Goal: Task Accomplishment & Management: Manage account settings

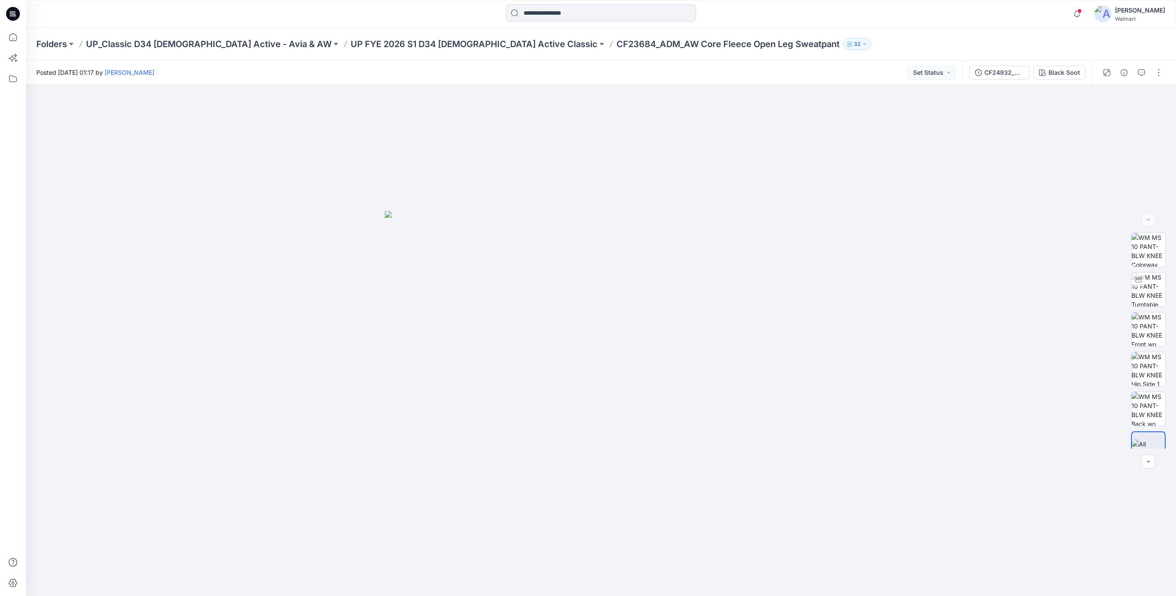
click at [13, 20] on icon at bounding box center [13, 14] width 14 height 14
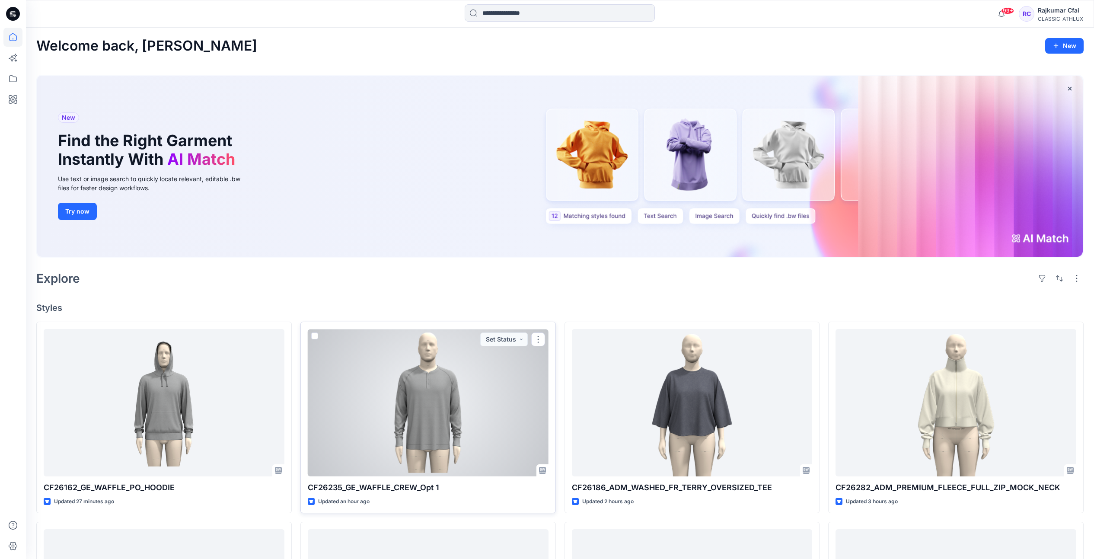
click at [438, 416] on div at bounding box center [428, 402] width 241 height 147
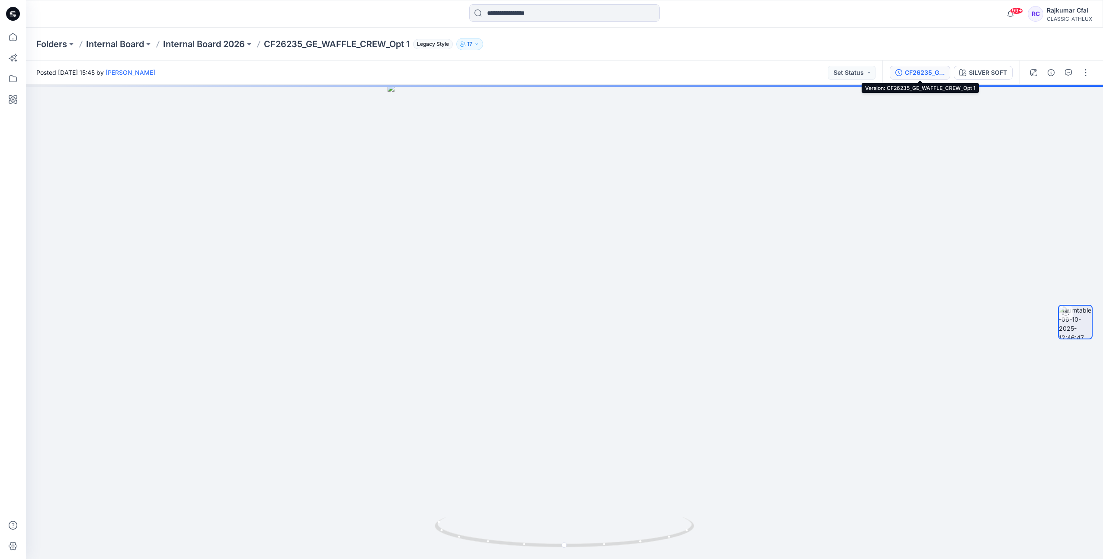
click at [926, 71] on div "CF26235_GE_WAFFLE_CREW_Opt 1" at bounding box center [924, 73] width 40 height 10
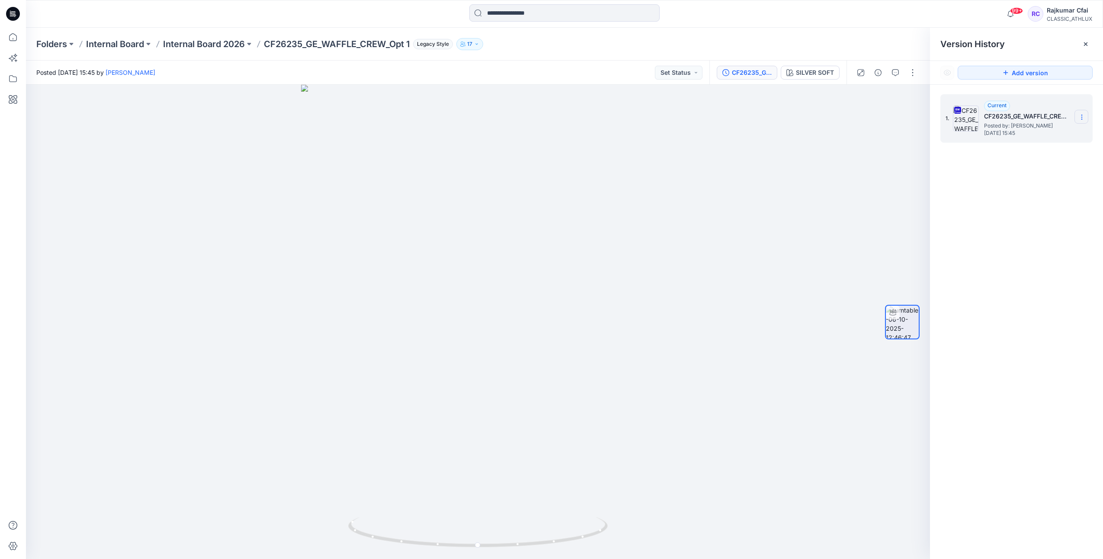
click at [1082, 118] on icon at bounding box center [1081, 117] width 7 height 7
click at [1026, 137] on span "Download Source BW File" at bounding box center [1037, 134] width 73 height 10
drag, startPoint x: 821, startPoint y: 134, endPoint x: 812, endPoint y: 73, distance: 62.6
click at [820, 134] on div at bounding box center [478, 322] width 904 height 474
click at [813, 71] on div "SILVER SOFT" at bounding box center [815, 73] width 38 height 10
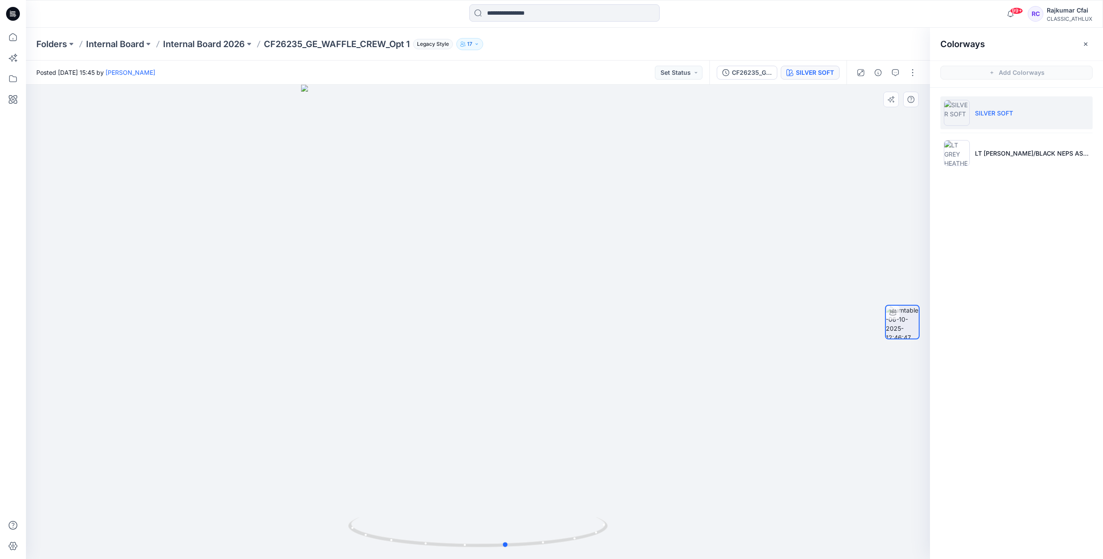
drag, startPoint x: 221, startPoint y: 409, endPoint x: 247, endPoint y: 419, distance: 28.2
click at [247, 419] on div at bounding box center [478, 322] width 904 height 474
click at [13, 16] on icon at bounding box center [12, 16] width 4 height 0
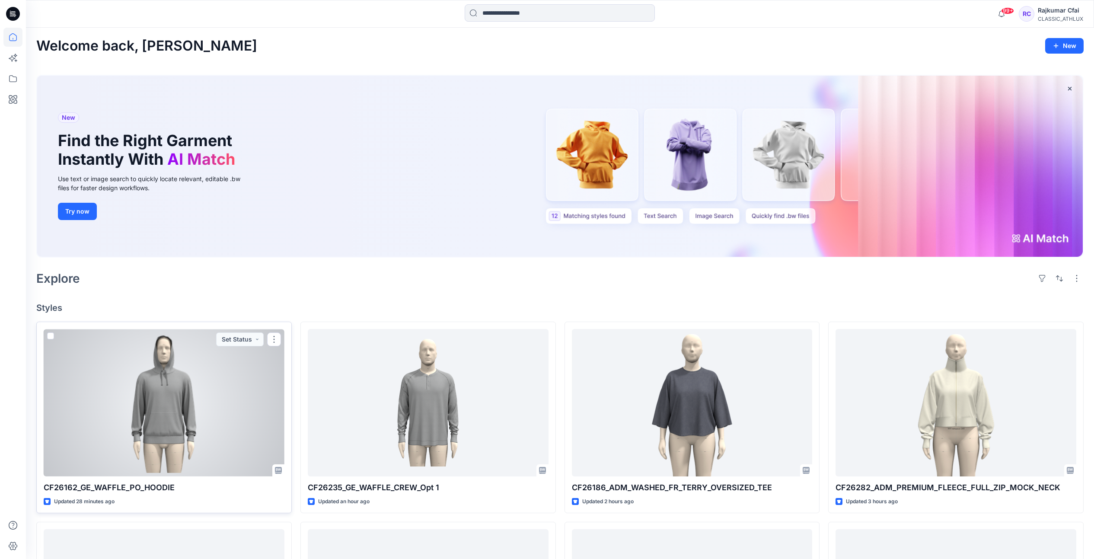
click at [179, 403] on div at bounding box center [164, 402] width 241 height 147
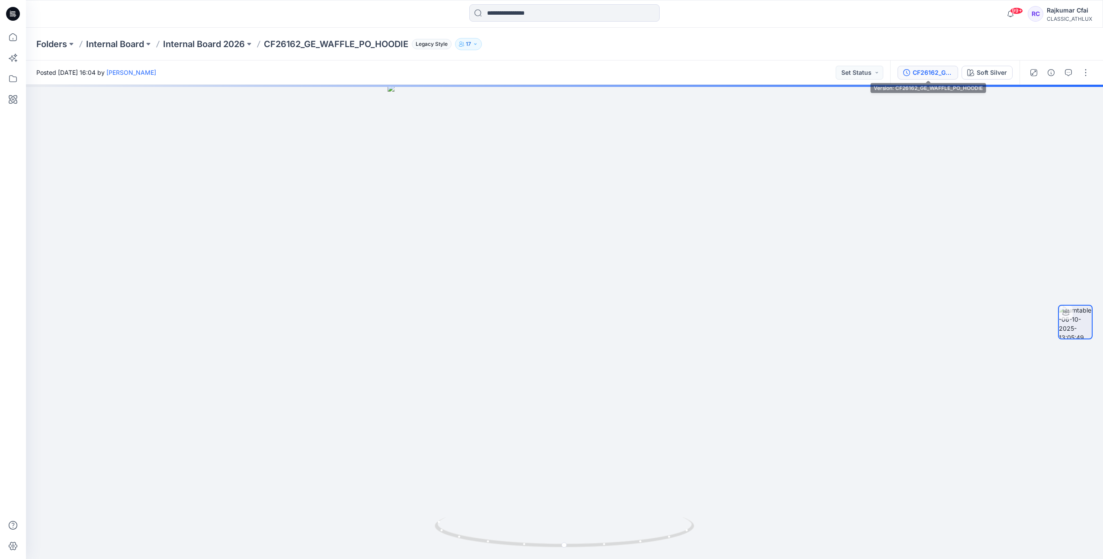
click at [930, 72] on div "CF26162_GE_WAFFLE_PO_HOODIE" at bounding box center [932, 73] width 40 height 10
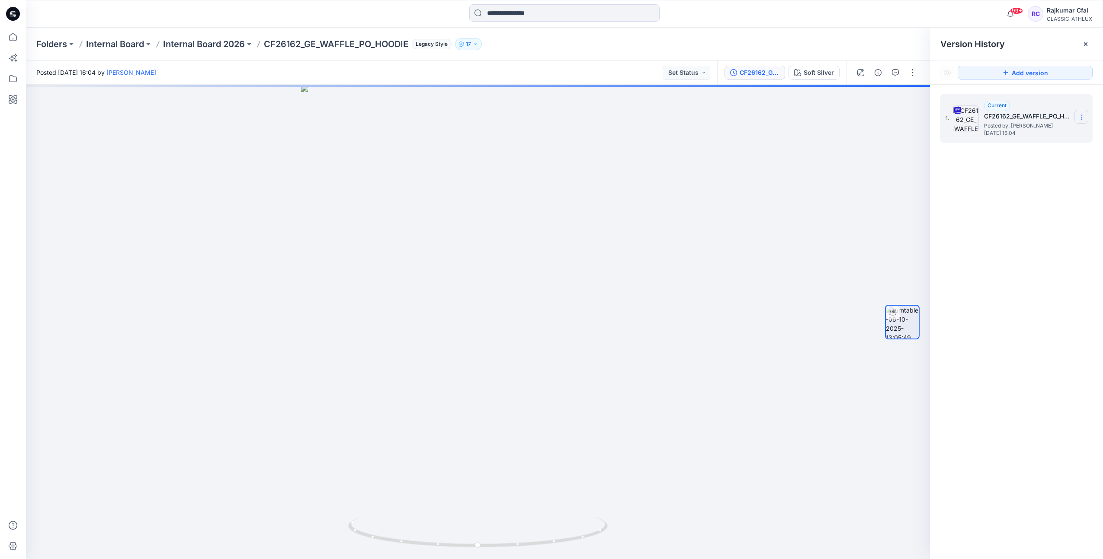
click at [1081, 117] on icon at bounding box center [1081, 117] width 0 height 0
click at [1028, 135] on span "Download Source BW File" at bounding box center [1037, 134] width 73 height 10
drag, startPoint x: 291, startPoint y: 352, endPoint x: 271, endPoint y: 331, distance: 29.1
click at [271, 331] on div at bounding box center [478, 322] width 904 height 474
drag, startPoint x: 14, startPoint y: 16, endPoint x: 13, endPoint y: 20, distance: 4.7
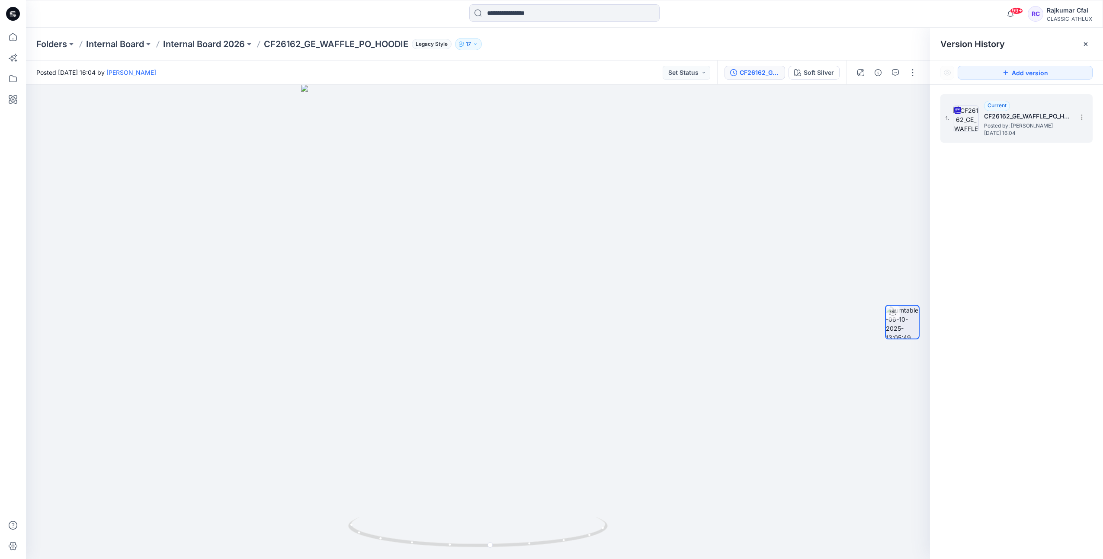
click at [14, 16] on icon at bounding box center [13, 14] width 14 height 14
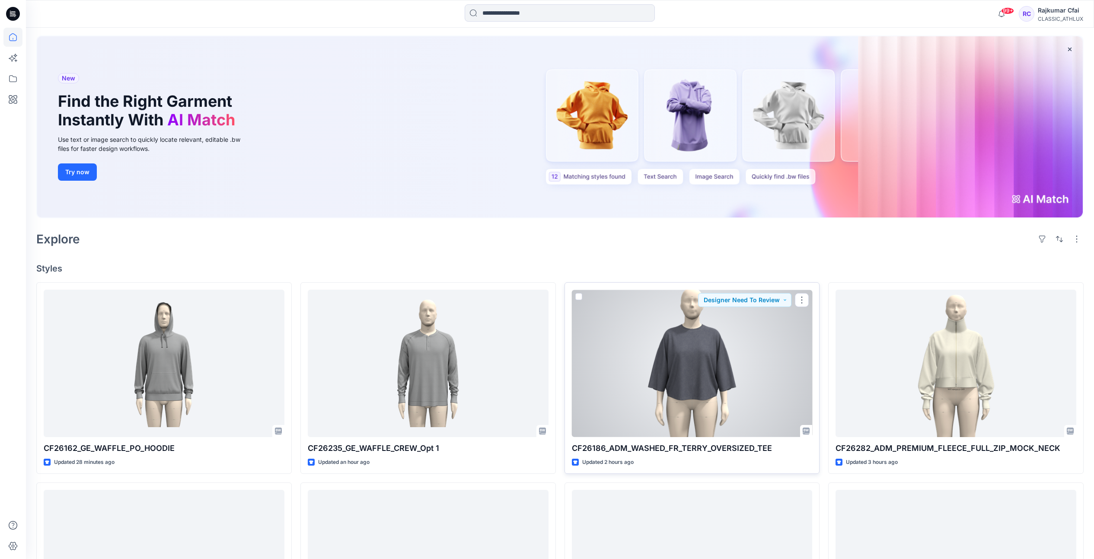
scroll to position [108, 0]
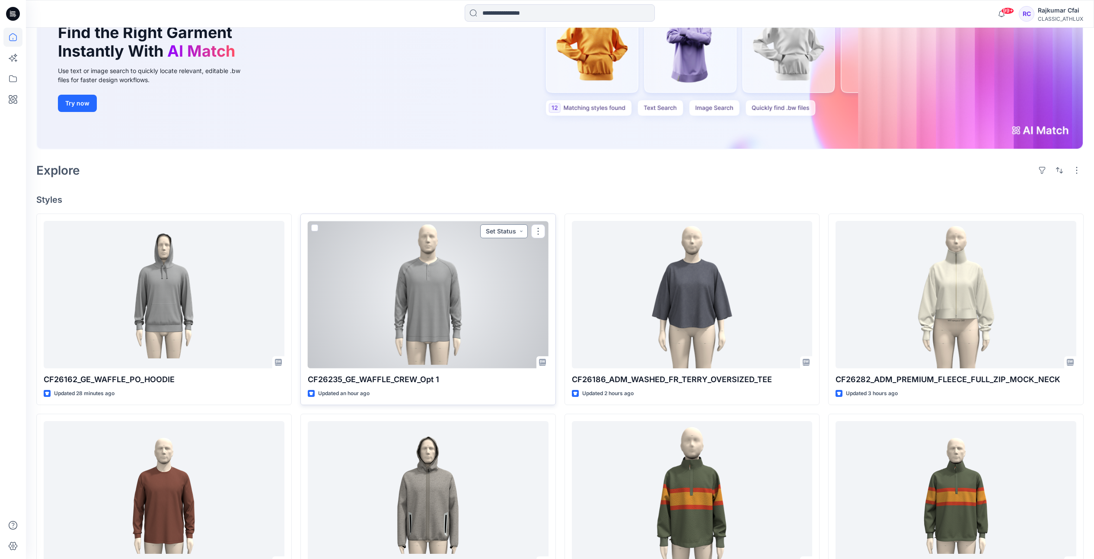
click at [522, 231] on button "Set Status" at bounding box center [504, 231] width 48 height 14
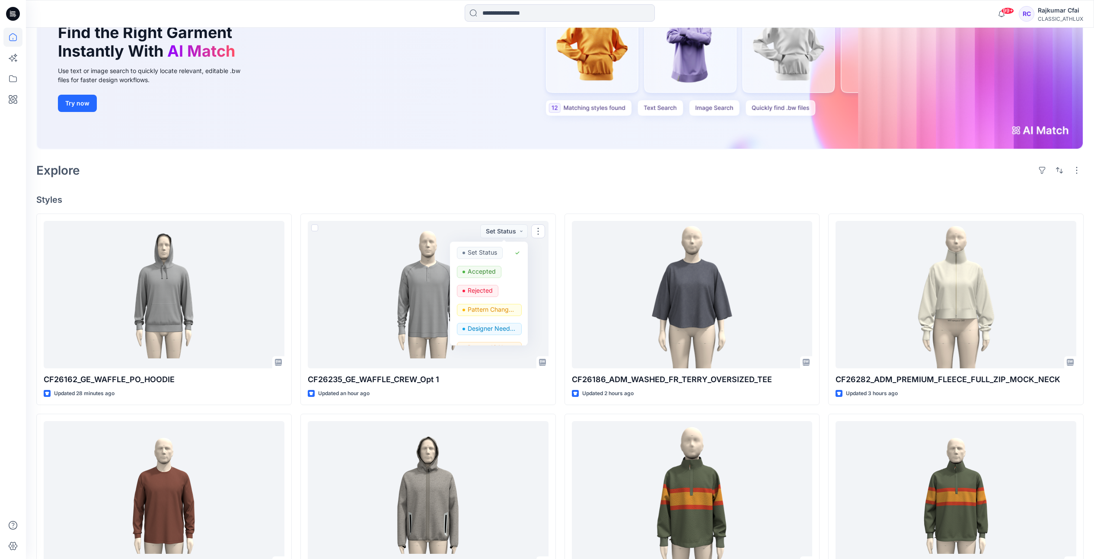
click at [458, 184] on div "Welcome back, Rajkumar New New Find the Right Garment Instantly With AI Match U…" at bounding box center [560, 384] width 1068 height 928
click at [274, 180] on div "Welcome back, Rajkumar New New Find the Right Garment Instantly With AI Match U…" at bounding box center [560, 384] width 1068 height 928
click at [342, 183] on div "Welcome back, Rajkumar New New Find the Right Garment Instantly With AI Match U…" at bounding box center [560, 384] width 1068 height 928
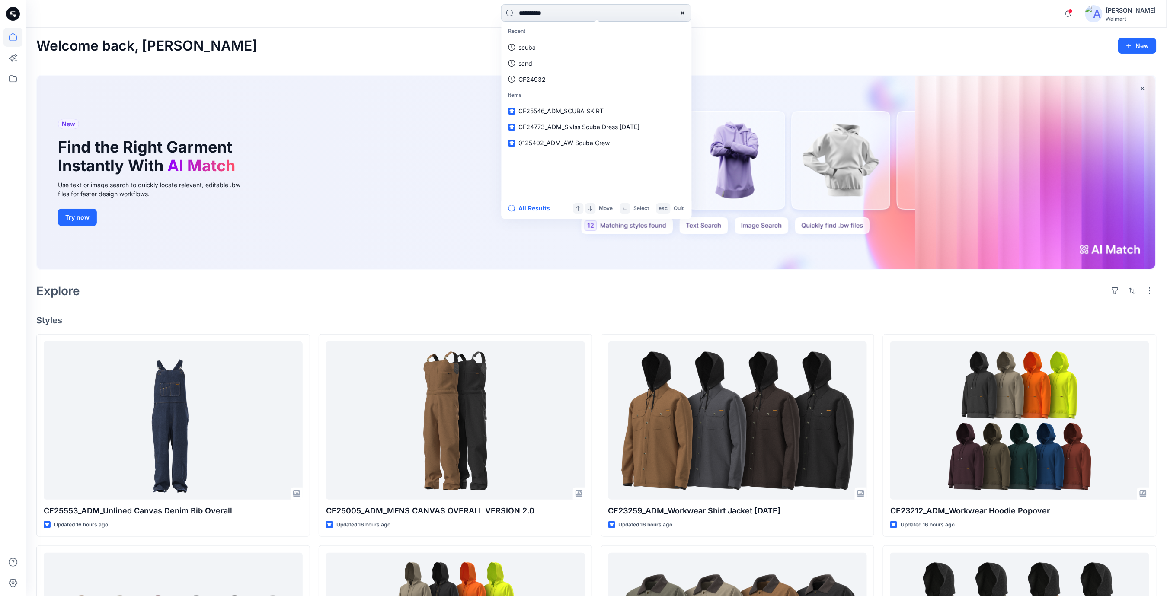
type input "**********"
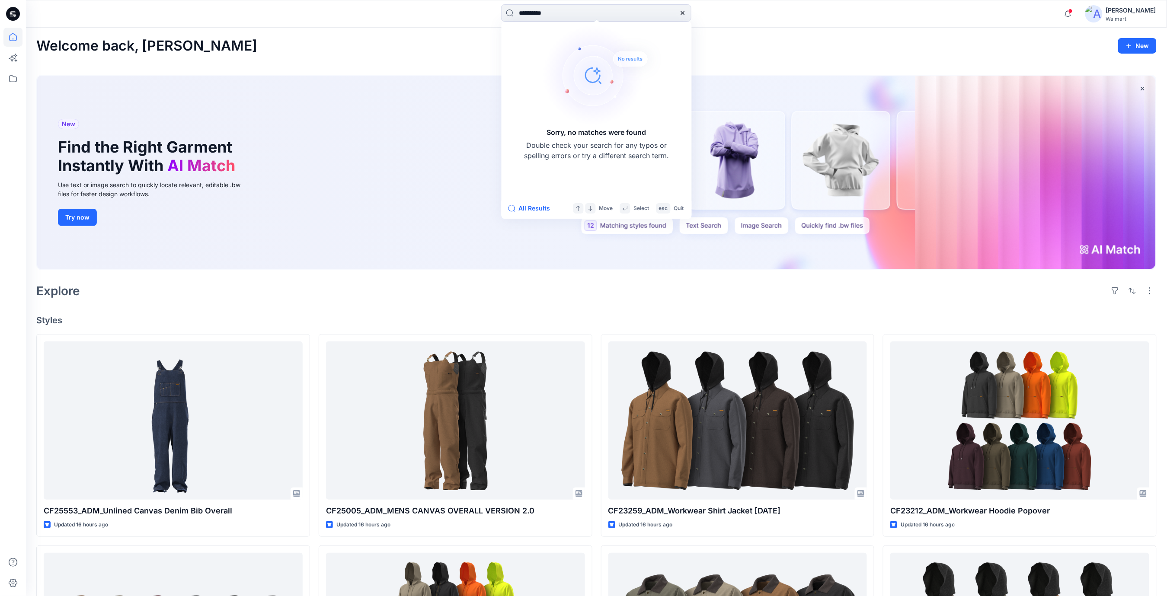
drag, startPoint x: 558, startPoint y: 14, endPoint x: 467, endPoint y: 2, distance: 91.6
click at [467, 2] on div "**********" at bounding box center [596, 14] width 1141 height 28
click at [909, 302] on div "Welcome back, Rajesh New New Find the Right Garment Instantly With AI Match Use…" at bounding box center [596, 514] width 1141 height 973
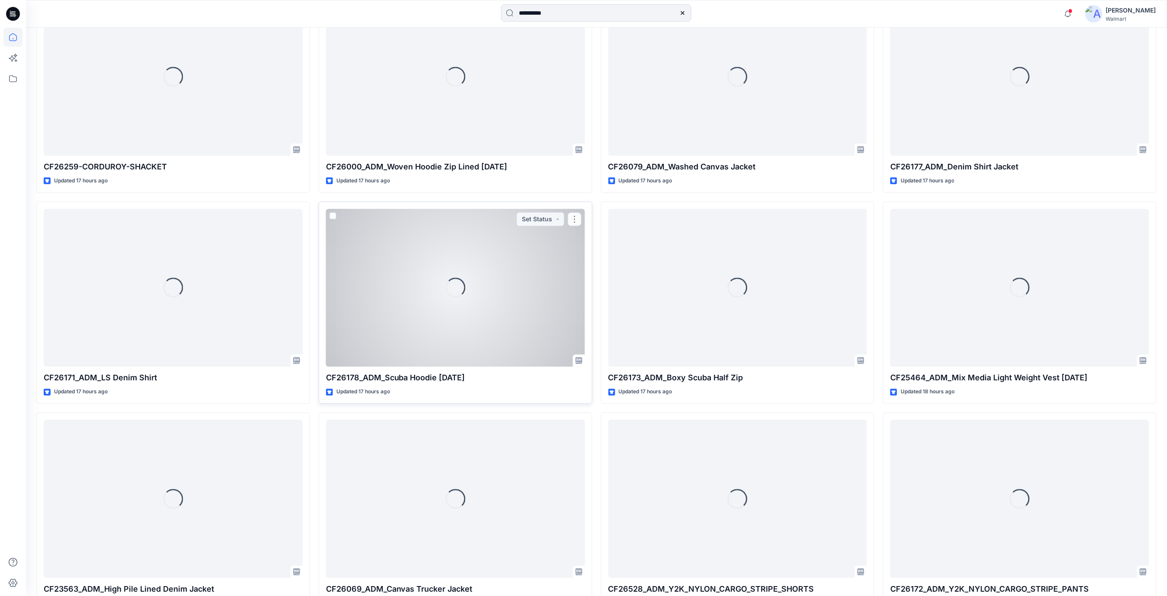
scroll to position [1038, 0]
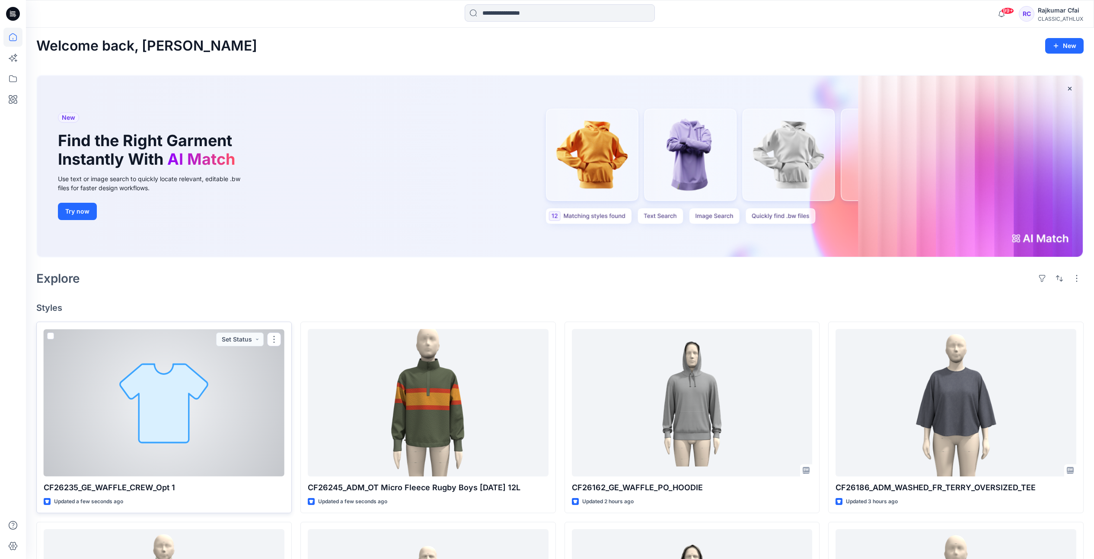
click at [195, 434] on div at bounding box center [164, 402] width 241 height 147
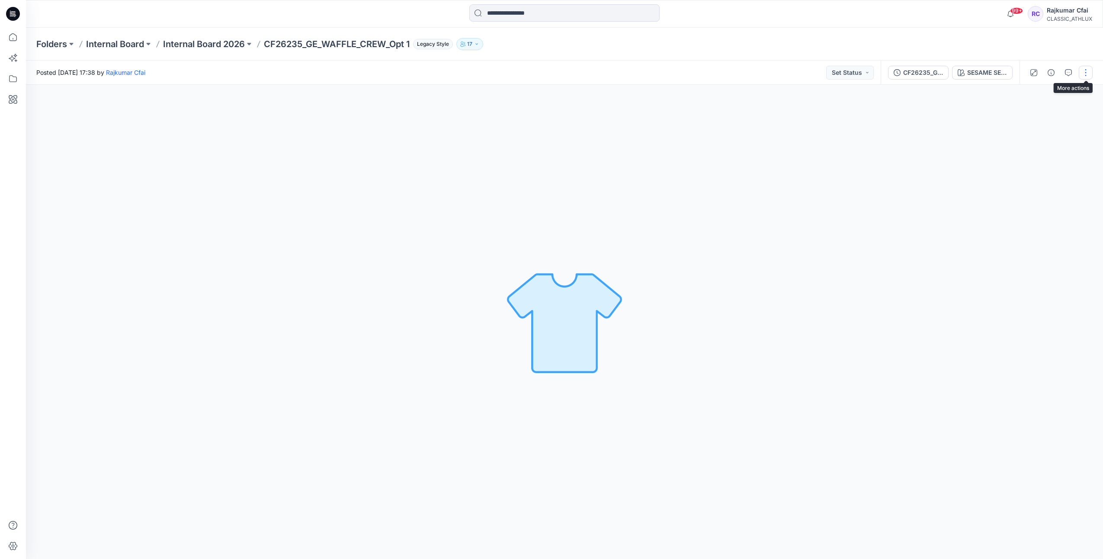
click at [1084, 74] on button "button" at bounding box center [1085, 73] width 14 height 14
click at [1026, 93] on p "Edit" at bounding box center [1030, 92] width 11 height 9
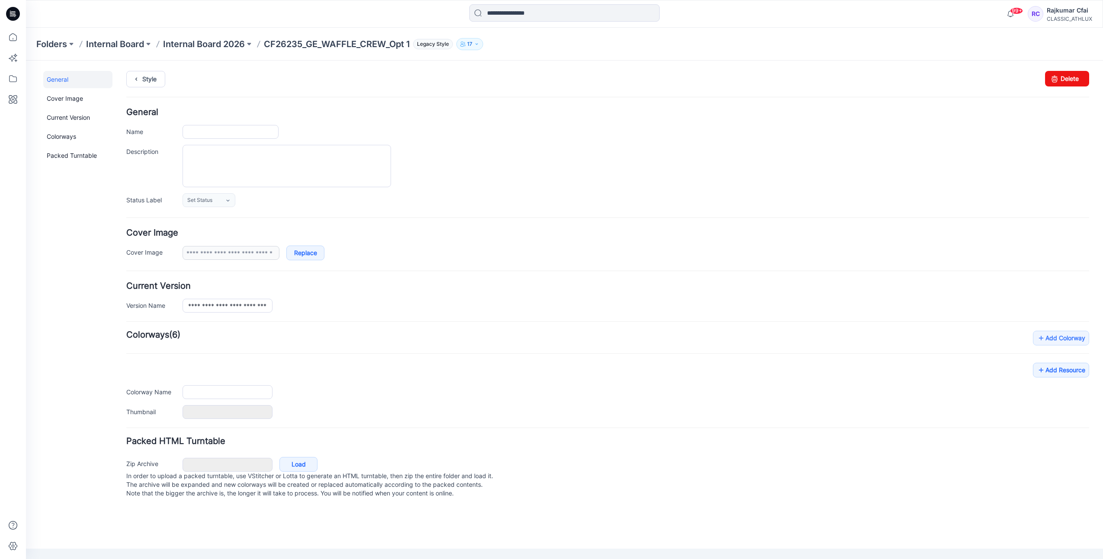
type input "**********"
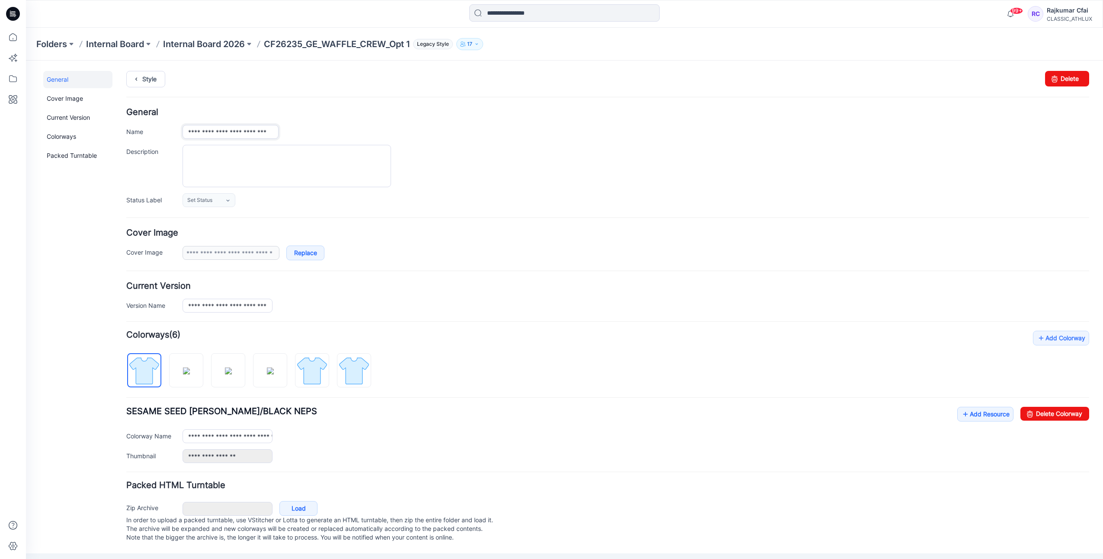
click at [214, 128] on input "**********" at bounding box center [230, 132] width 96 height 14
type input "**********"
drag, startPoint x: 550, startPoint y: 150, endPoint x: 441, endPoint y: 139, distance: 109.9
click at [549, 150] on div at bounding box center [635, 166] width 906 height 42
click at [148, 80] on link "Style" at bounding box center [145, 79] width 39 height 16
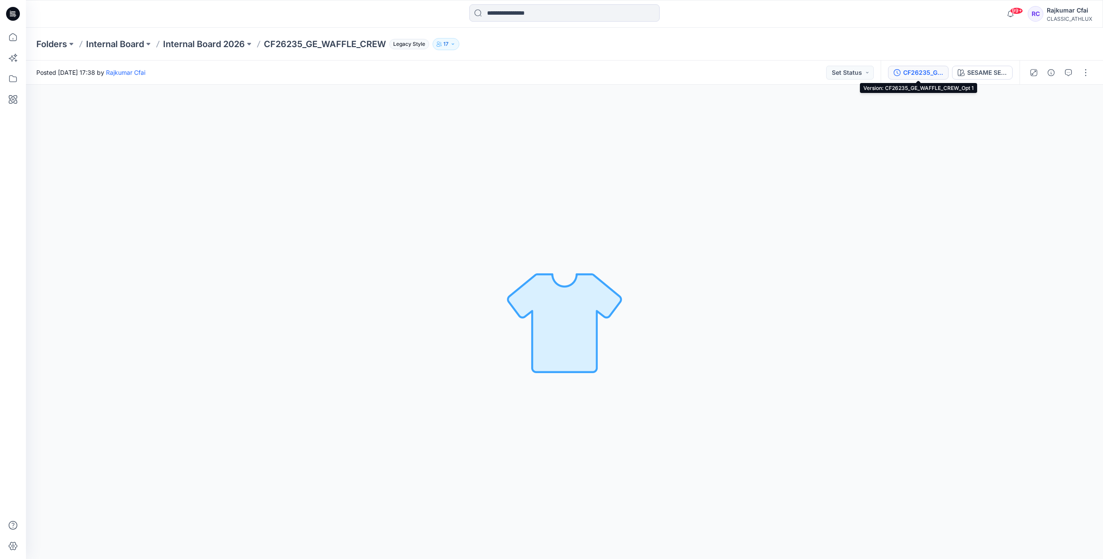
click at [920, 70] on div "CF26235_GE_WAFFLE_CREW_Opt 1" at bounding box center [923, 73] width 40 height 10
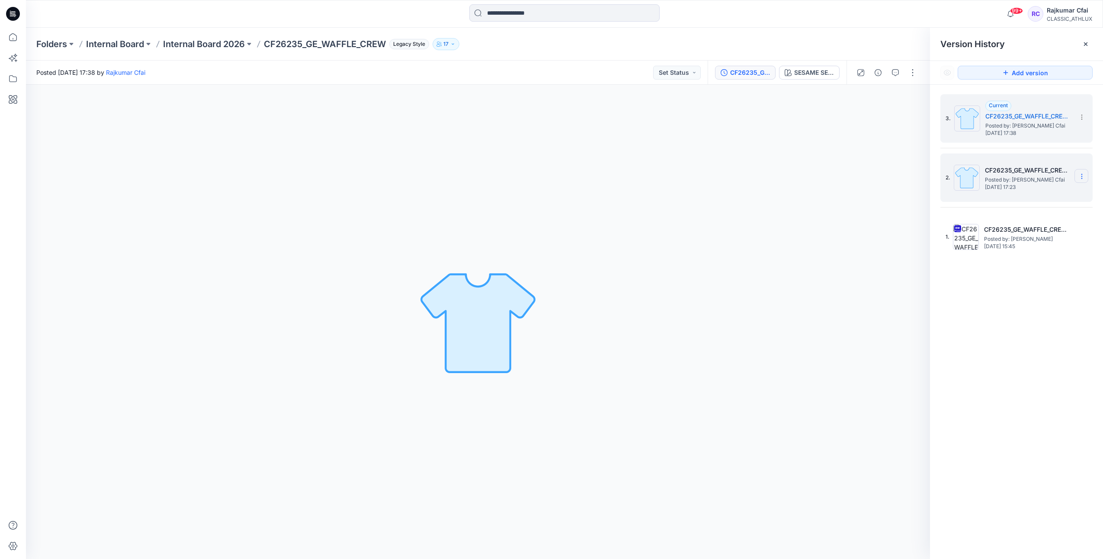
click at [1080, 175] on icon at bounding box center [1081, 176] width 7 height 7
click at [1009, 246] on span "Delete Version" at bounding box center [1021, 249] width 41 height 10
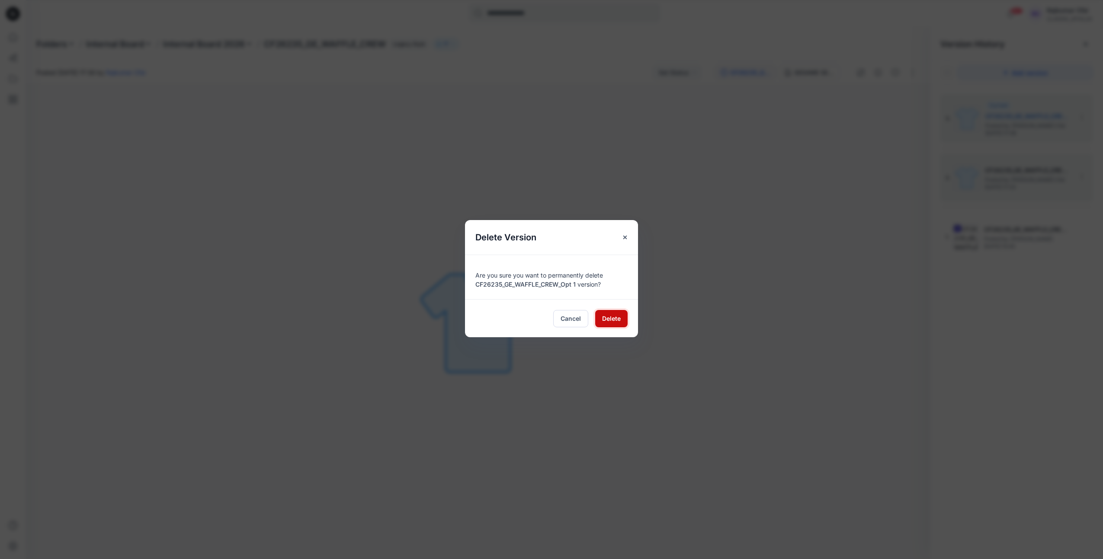
click at [610, 321] on span "Delete" at bounding box center [611, 318] width 19 height 9
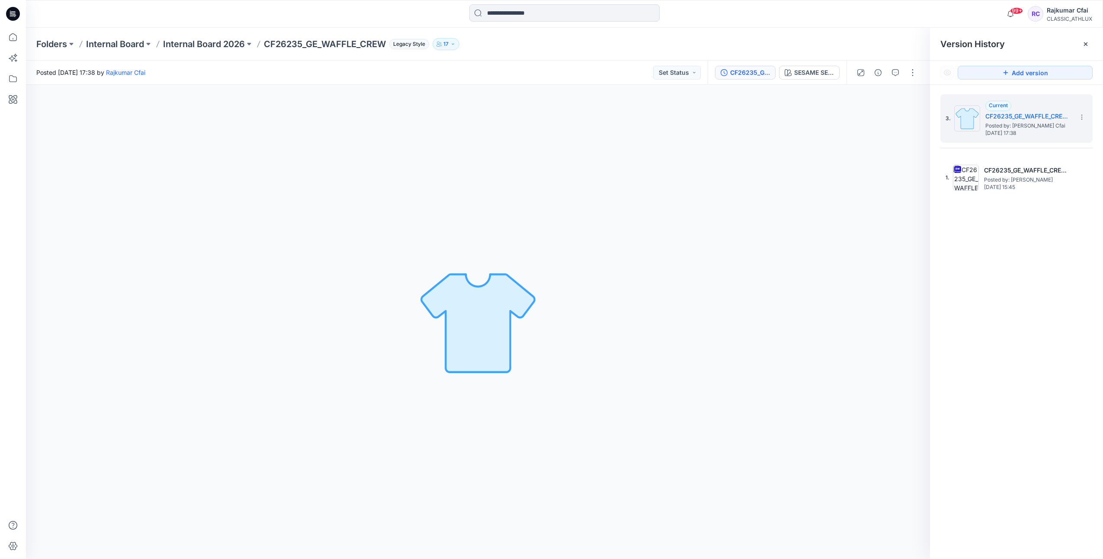
click at [16, 14] on icon at bounding box center [13, 14] width 14 height 14
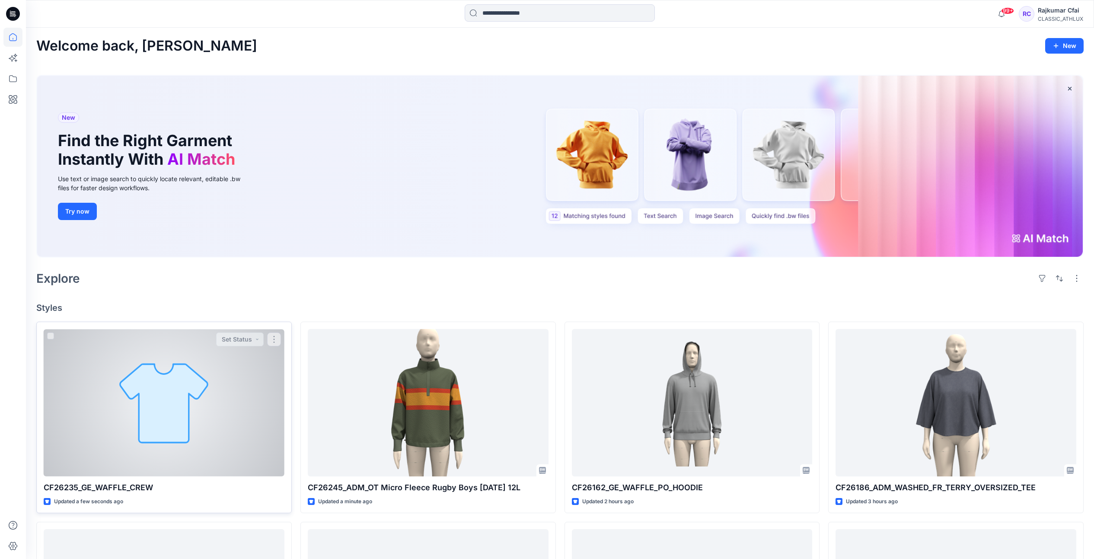
click at [197, 402] on div at bounding box center [164, 402] width 241 height 147
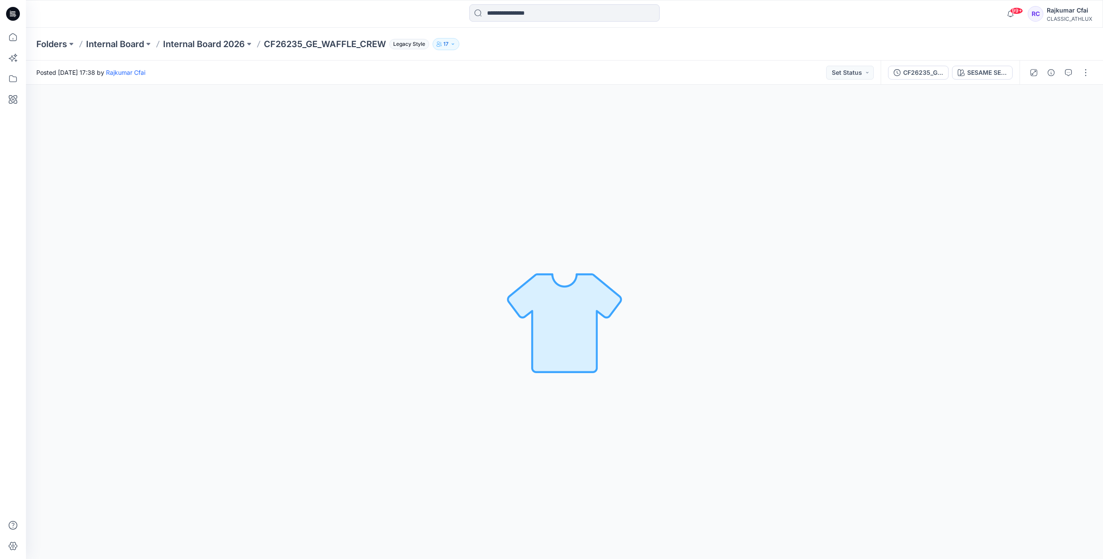
click at [7, 13] on icon at bounding box center [13, 14] width 14 height 14
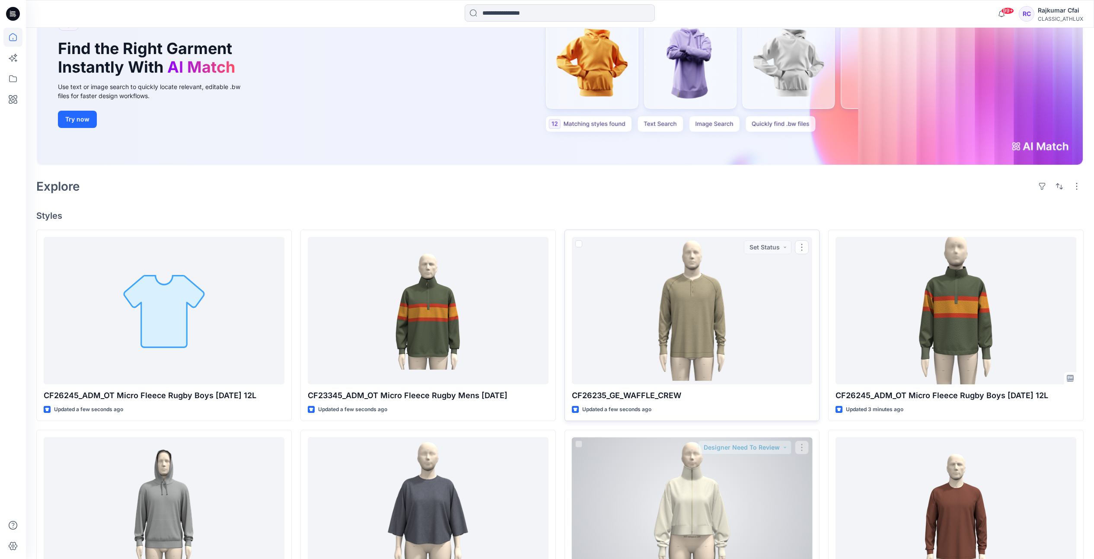
scroll to position [216, 0]
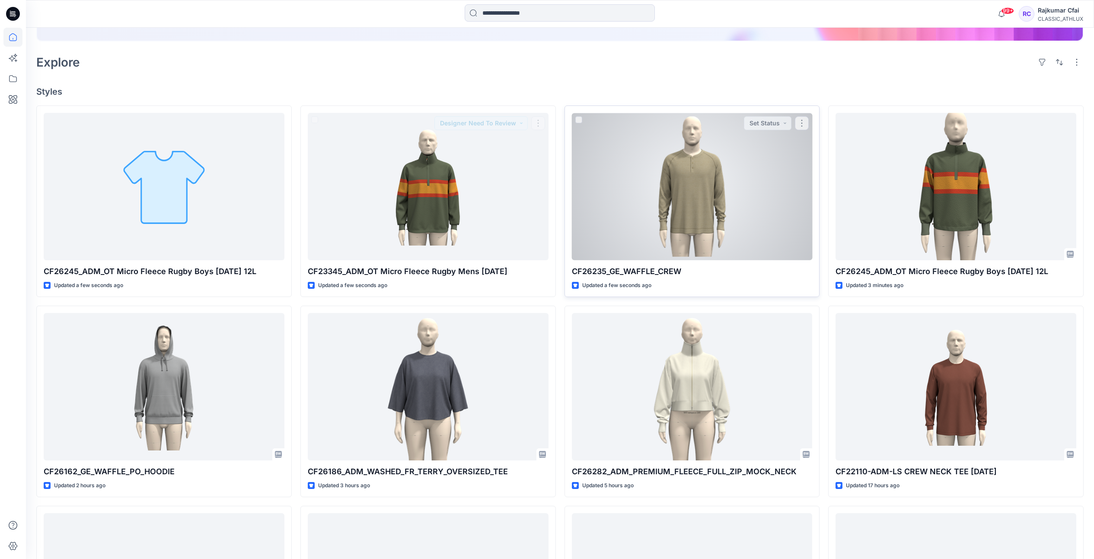
click at [646, 199] on div at bounding box center [692, 186] width 241 height 147
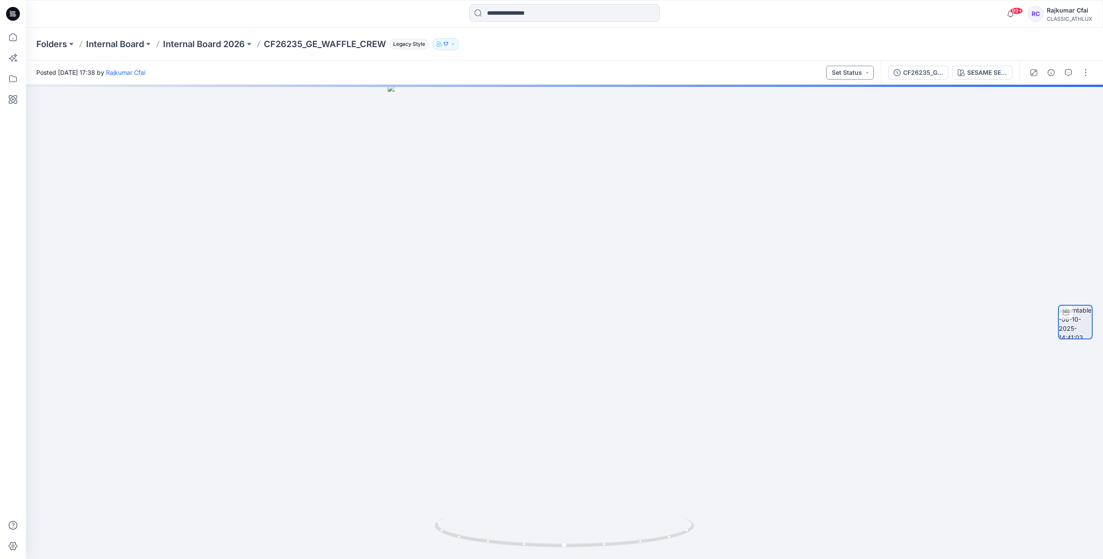
click at [863, 72] on button "Set Status" at bounding box center [850, 73] width 48 height 14
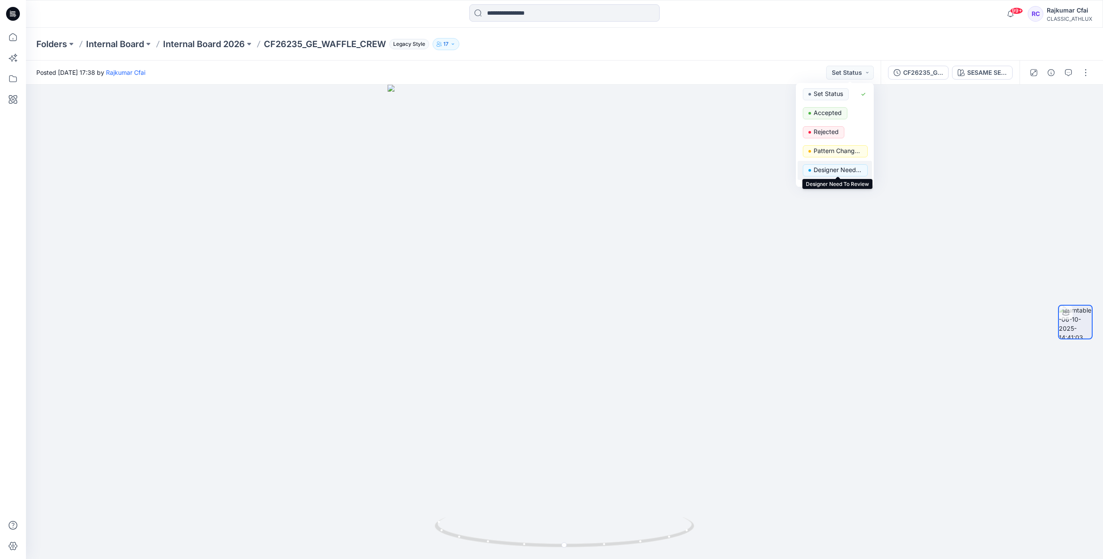
click at [825, 169] on p "Designer Need To Review" at bounding box center [837, 169] width 48 height 11
click at [1051, 72] on icon "button" at bounding box center [1050, 72] width 7 height 7
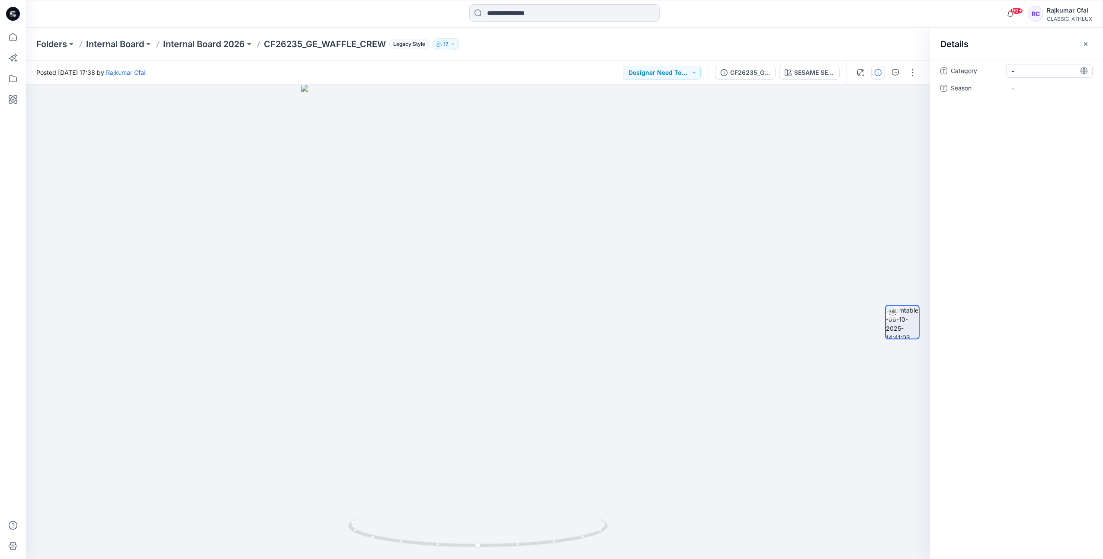
click at [1026, 71] on span "-" at bounding box center [1048, 71] width 75 height 9
type textarea "*******"
drag, startPoint x: 1029, startPoint y: 70, endPoint x: 998, endPoint y: 260, distance: 192.3
click at [998, 260] on div "Category ******* Season -" at bounding box center [1016, 310] width 173 height 499
click at [1023, 74] on span "GE_Mens" at bounding box center [1048, 71] width 75 height 9
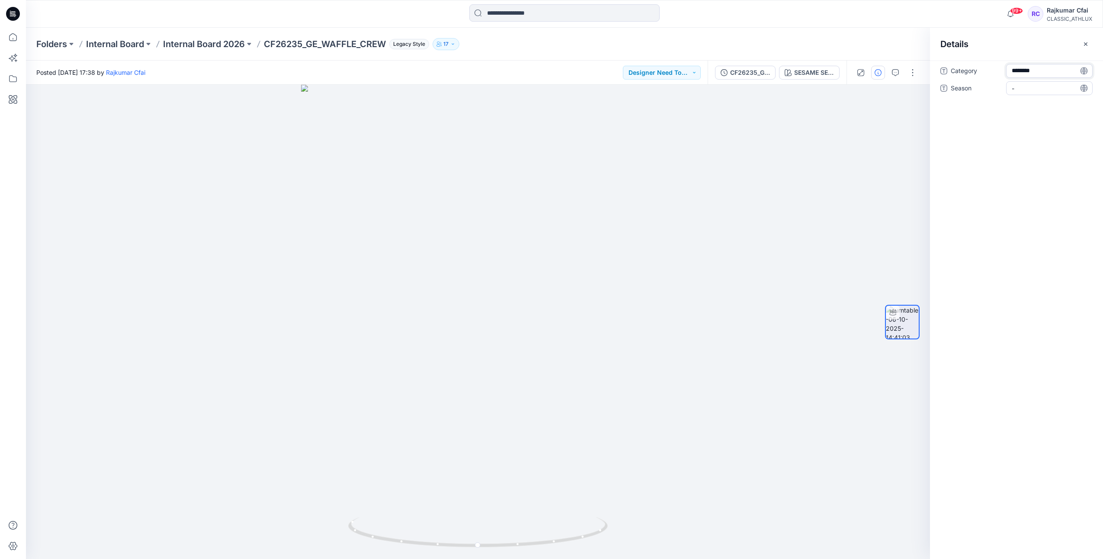
click at [1025, 91] on span "-" at bounding box center [1048, 88] width 75 height 9
click at [1041, 73] on span "GE_Mens" at bounding box center [1048, 71] width 75 height 9
drag, startPoint x: 1035, startPoint y: 75, endPoint x: 1035, endPoint y: 233, distance: 158.2
click at [1035, 258] on div "Category GE_Mens Season -" at bounding box center [1016, 310] width 173 height 499
click at [1038, 71] on span "GE_Mens" at bounding box center [1048, 71] width 75 height 9
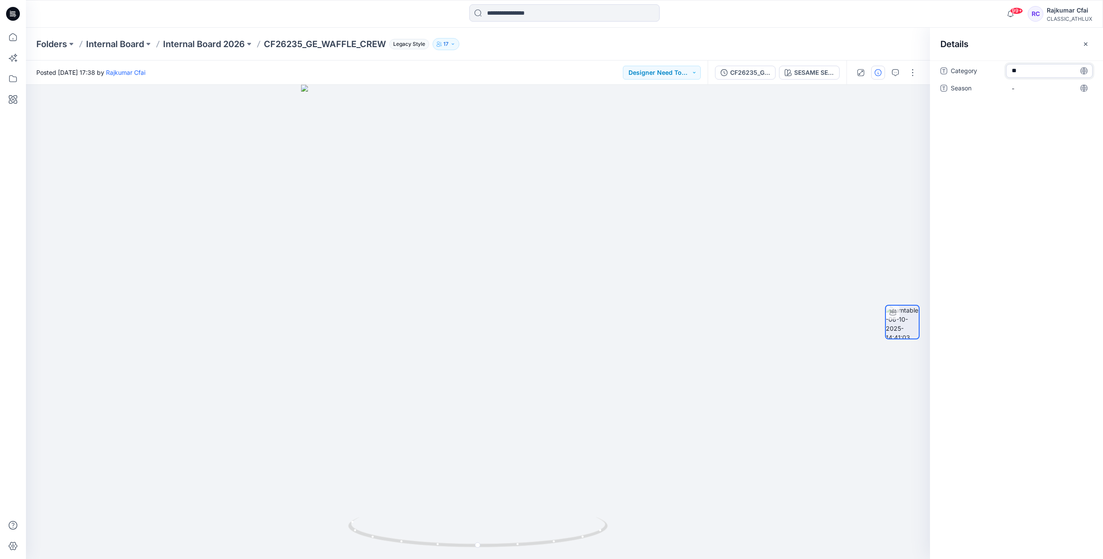
type textarea "*"
type textarea "******"
click at [1028, 87] on span "-" at bounding box center [1048, 88] width 75 height 9
click at [1036, 71] on span "George" at bounding box center [1048, 71] width 75 height 9
type textarea "*"
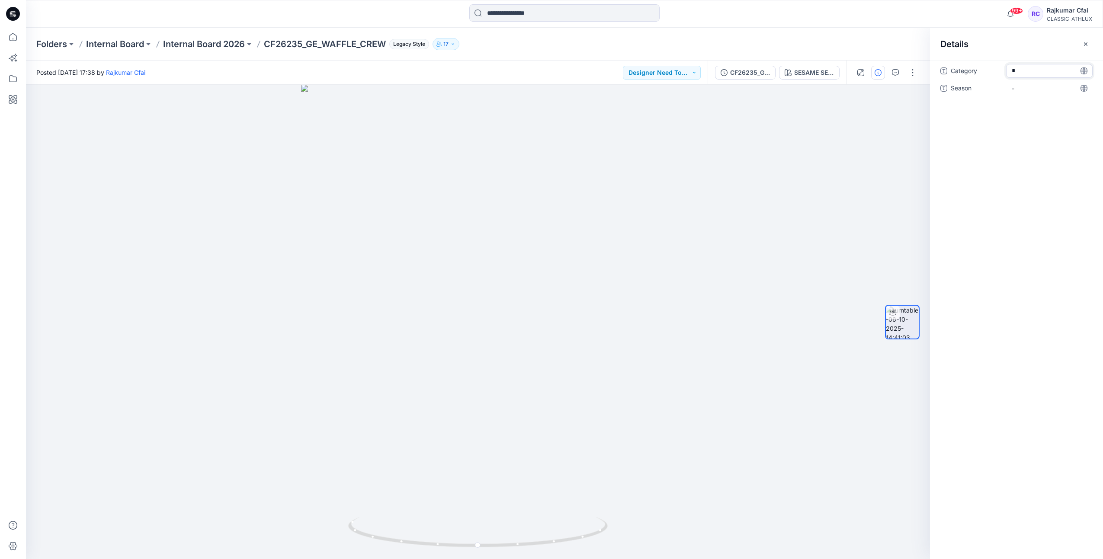
type textarea "**"
click at [1032, 86] on span "-" at bounding box center [1048, 88] width 75 height 9
type textarea "*"
type textarea "*****"
click at [1027, 102] on div "Category GE Season S3_26" at bounding box center [1016, 85] width 152 height 42
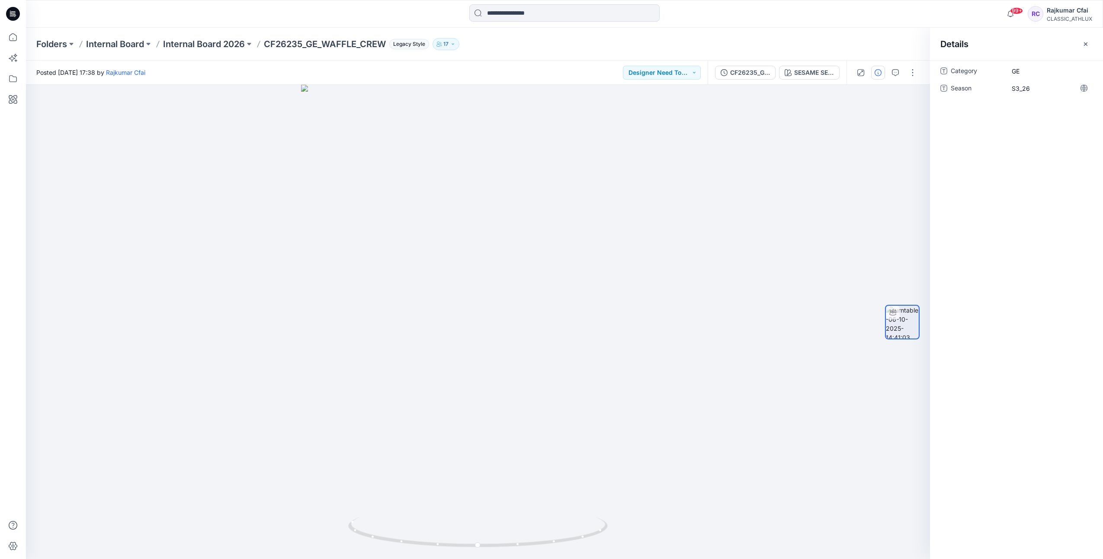
click at [18, 18] on icon at bounding box center [13, 14] width 14 height 14
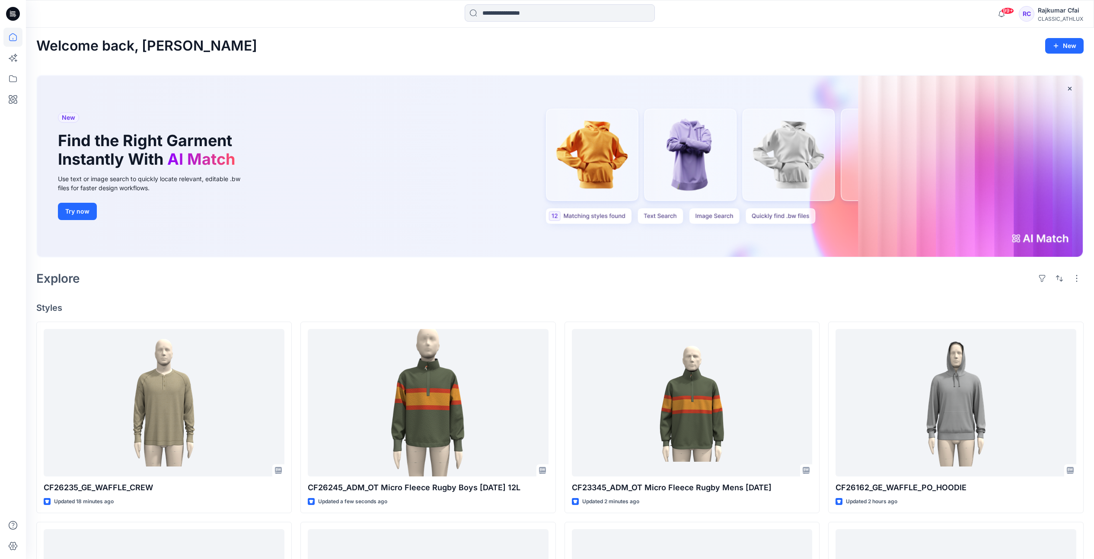
click at [16, 16] on icon at bounding box center [13, 14] width 14 height 14
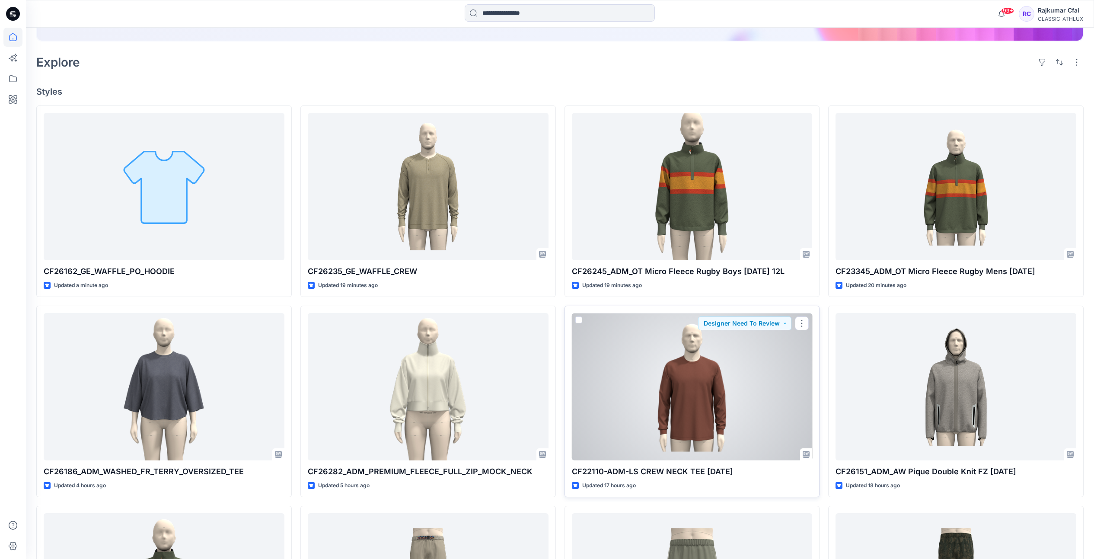
scroll to position [162, 0]
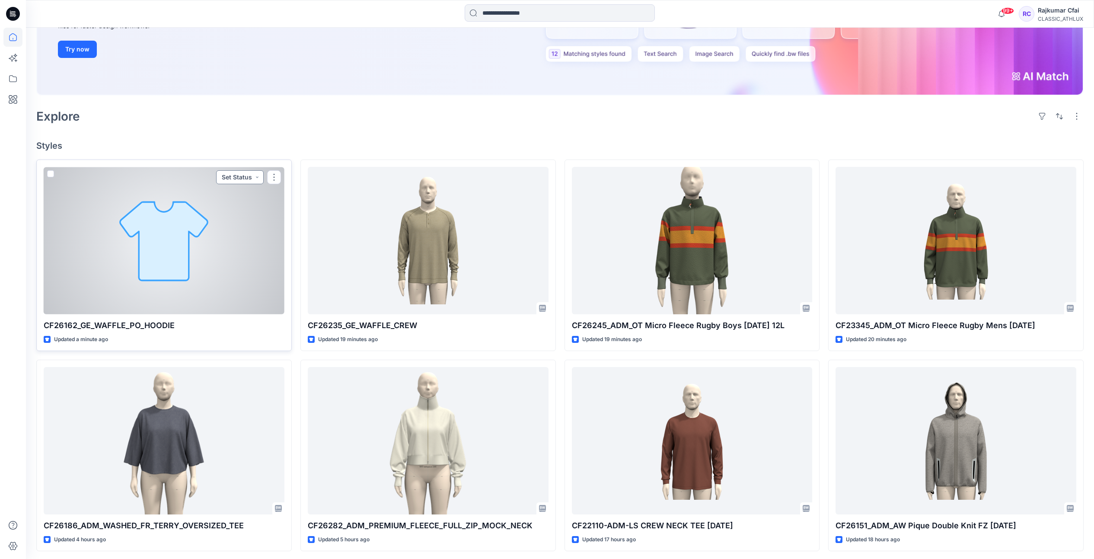
click at [260, 177] on button "Set Status" at bounding box center [240, 177] width 48 height 14
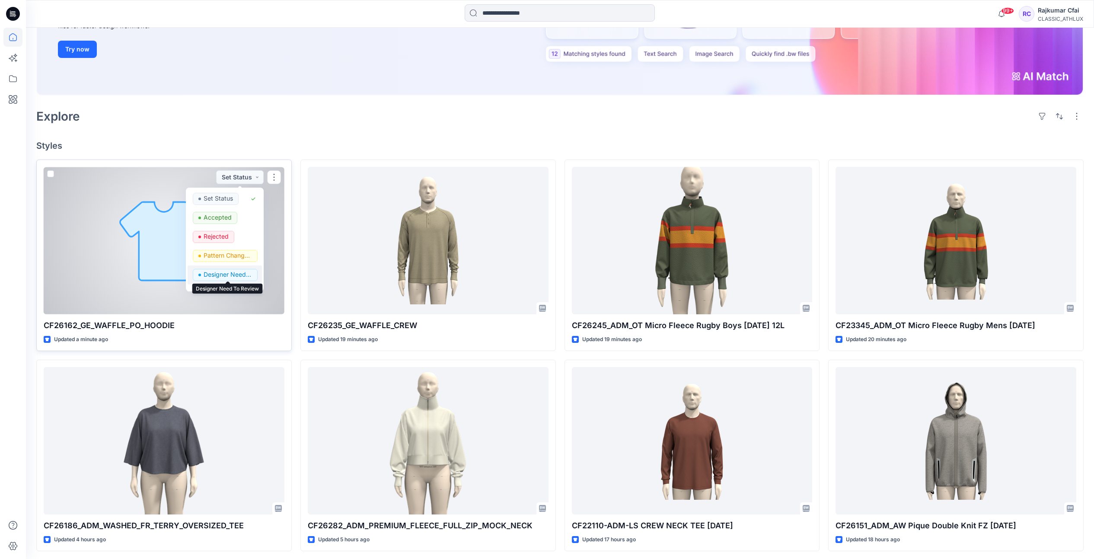
click at [237, 276] on p "Designer Need To Review" at bounding box center [228, 274] width 48 height 11
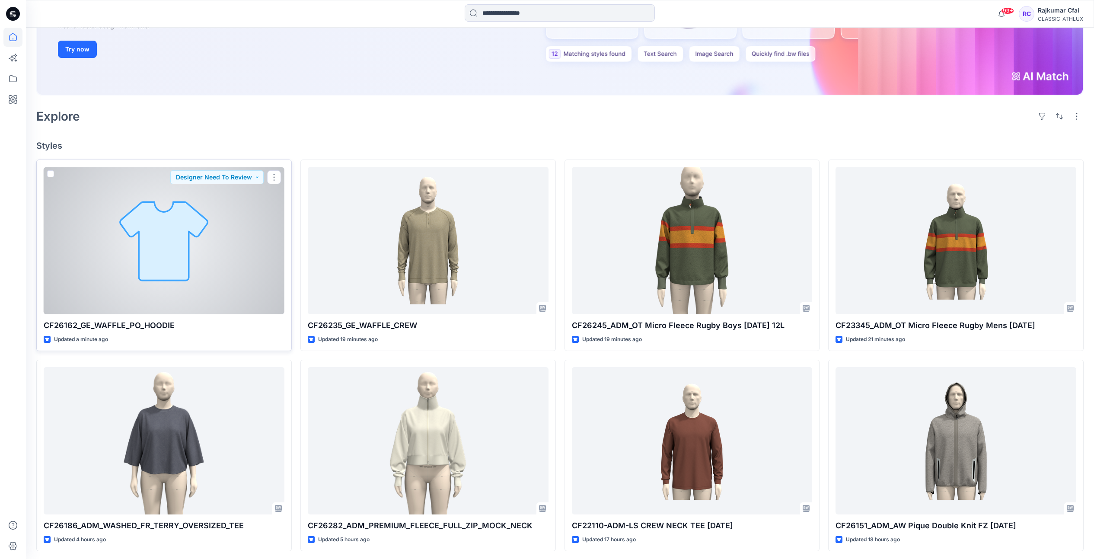
click at [233, 275] on div at bounding box center [164, 240] width 241 height 147
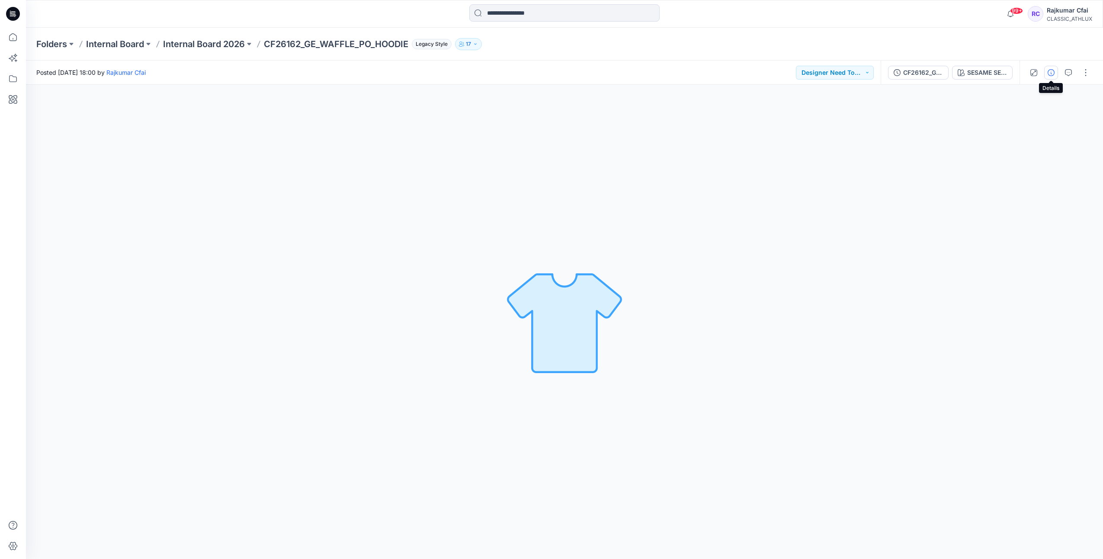
click at [1052, 74] on icon "button" at bounding box center [1050, 72] width 7 height 7
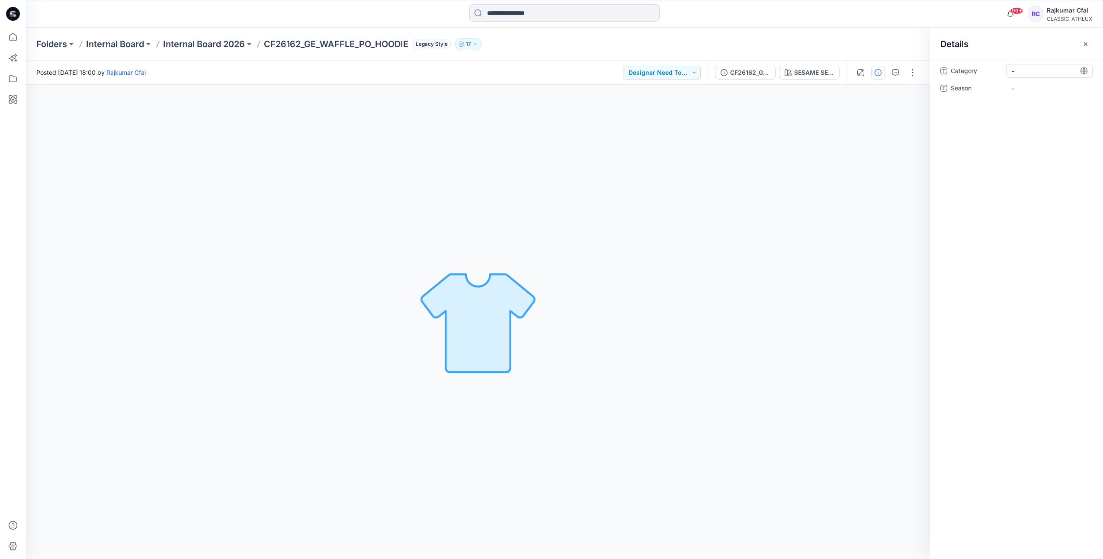
click at [1028, 74] on span "-" at bounding box center [1048, 71] width 75 height 9
type textarea "*"
type textarea "**"
click at [1031, 87] on span "-" at bounding box center [1048, 88] width 75 height 9
type textarea "*****"
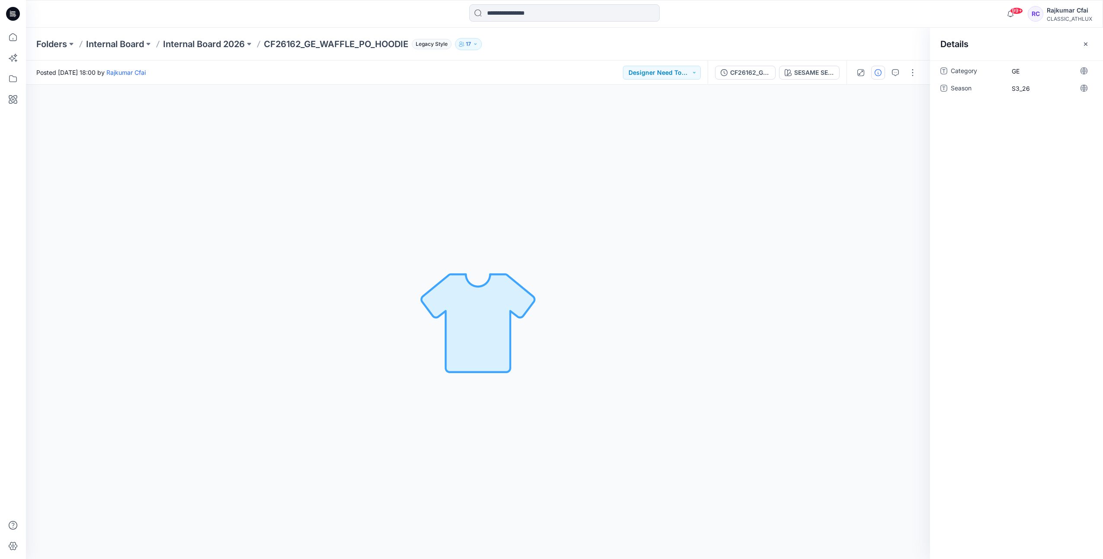
click at [11, 15] on icon at bounding box center [11, 14] width 3 height 0
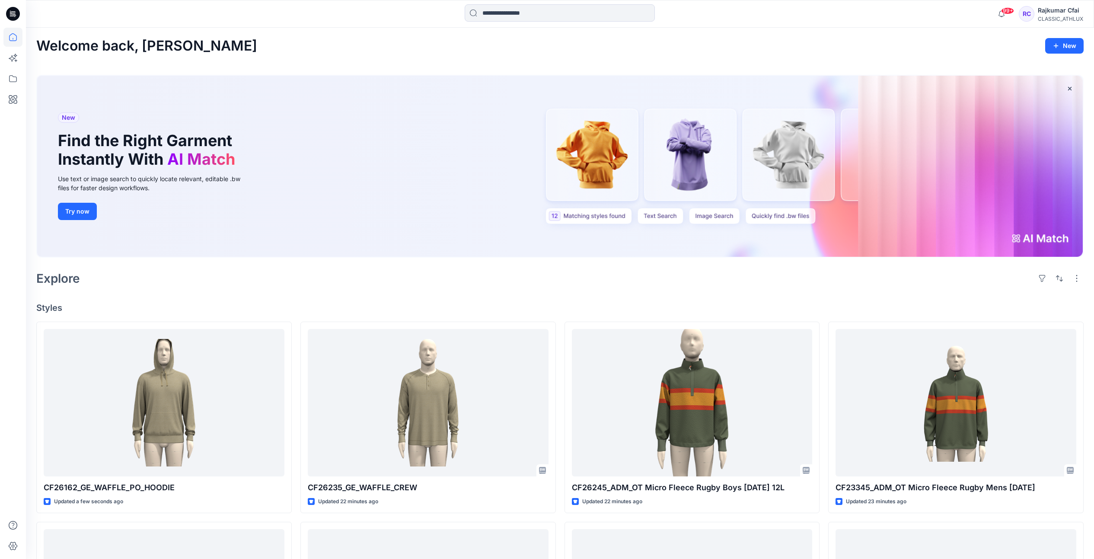
drag, startPoint x: 310, startPoint y: 288, endPoint x: 304, endPoint y: 280, distance: 9.3
click at [310, 287] on div "Explore" at bounding box center [560, 278] width 1048 height 21
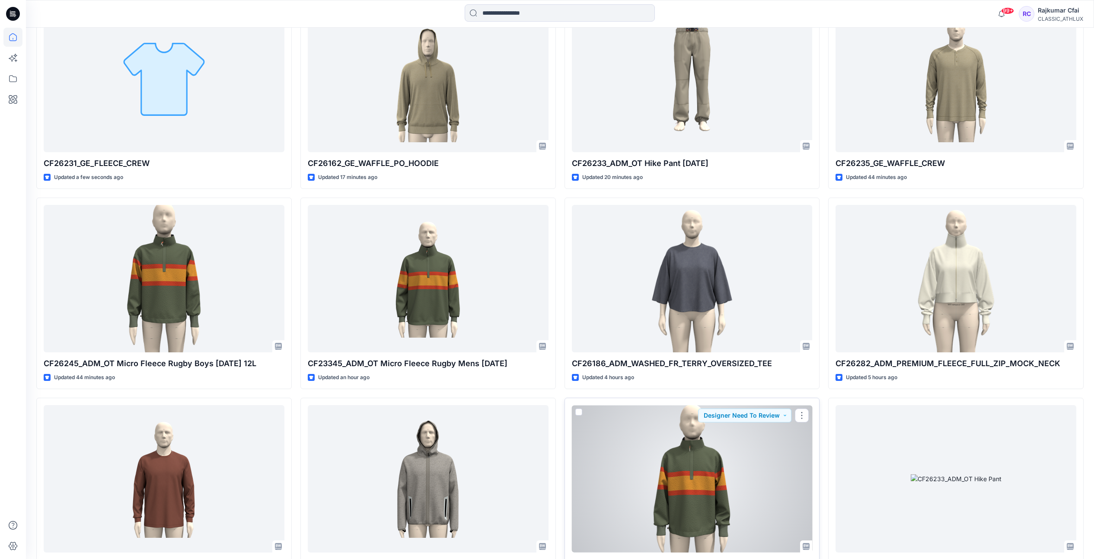
scroll to position [162, 0]
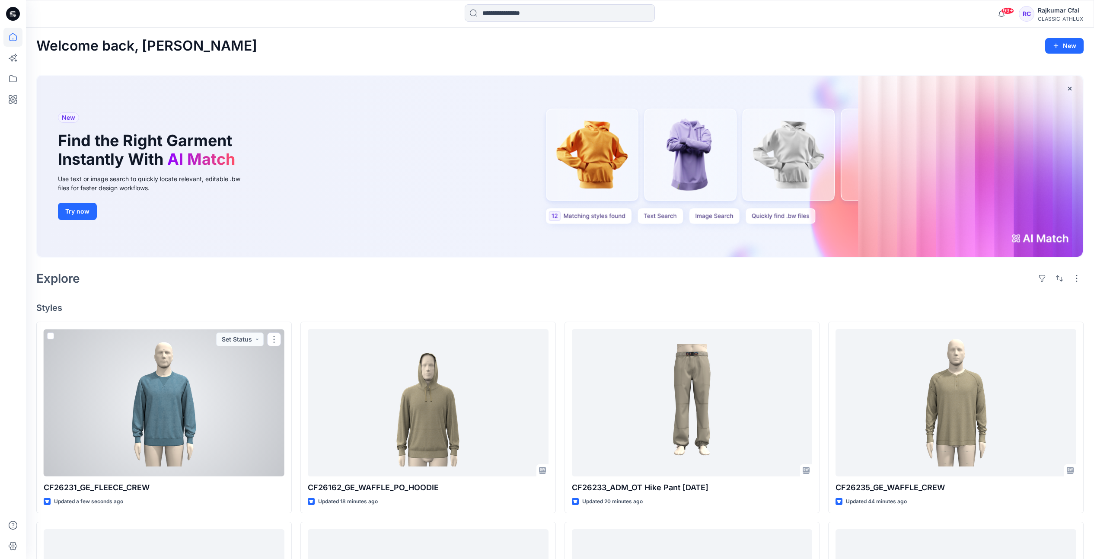
click at [213, 380] on div at bounding box center [164, 402] width 241 height 147
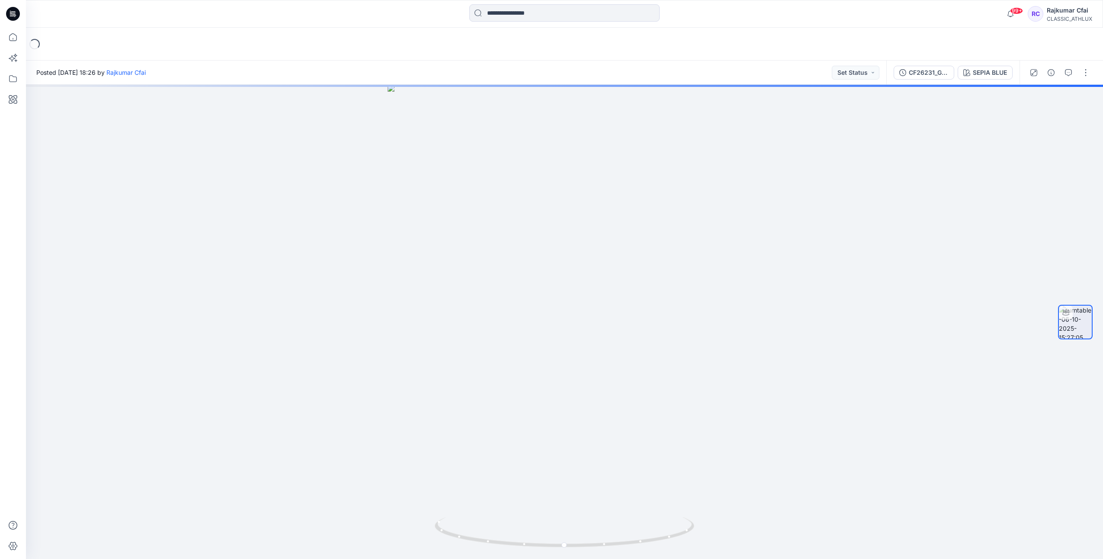
click at [15, 13] on icon at bounding box center [14, 13] width 4 height 0
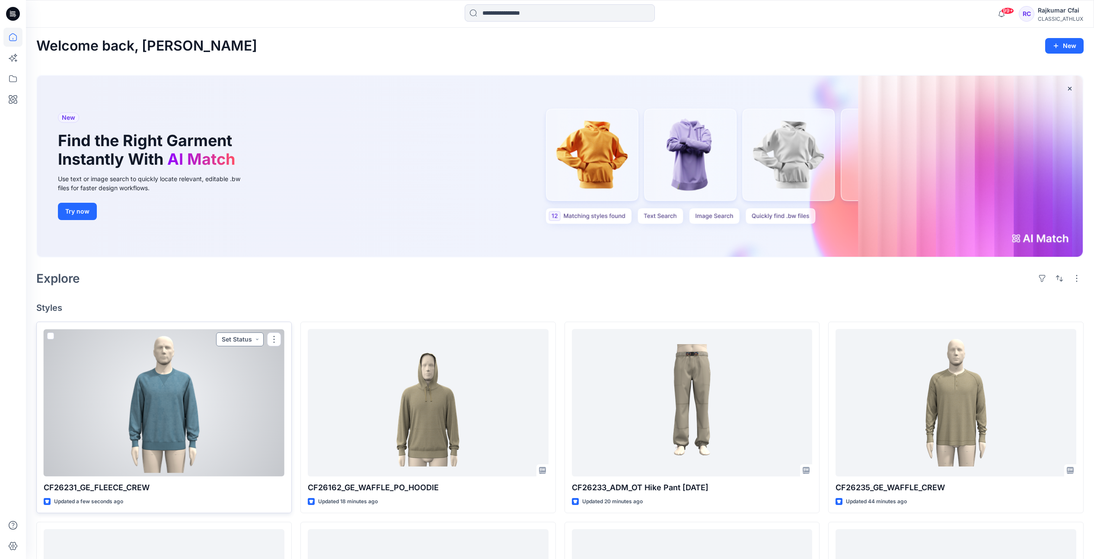
click at [257, 339] on button "Set Status" at bounding box center [240, 339] width 48 height 14
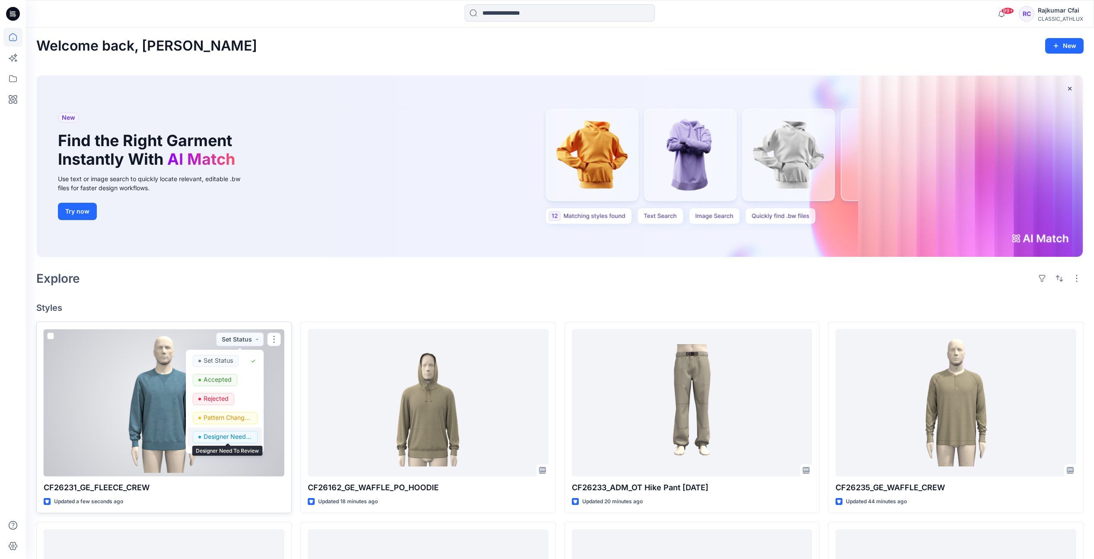
click at [221, 439] on p "Designer Need To Review" at bounding box center [228, 436] width 48 height 11
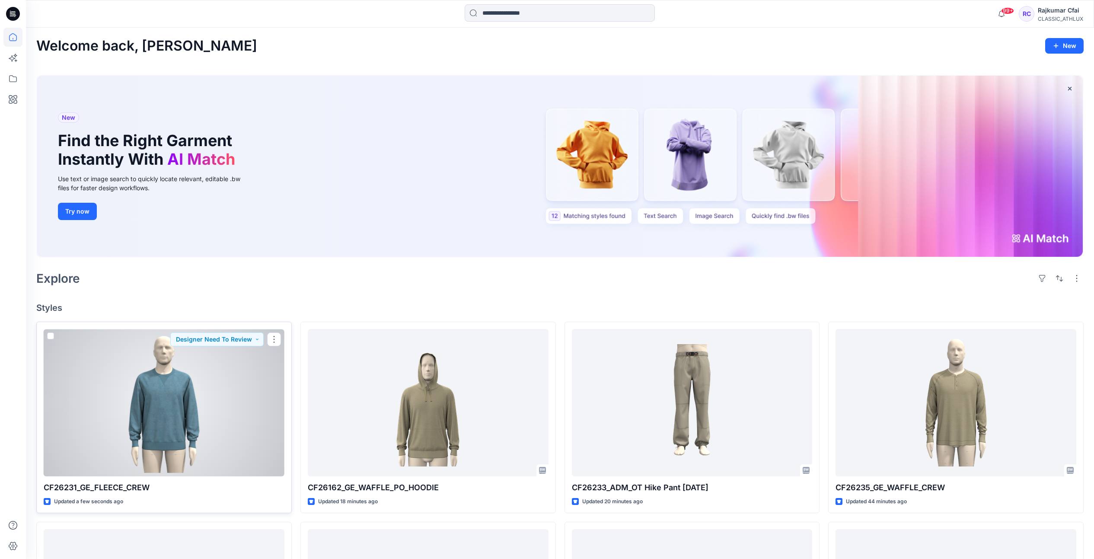
click at [188, 390] on div at bounding box center [164, 402] width 241 height 147
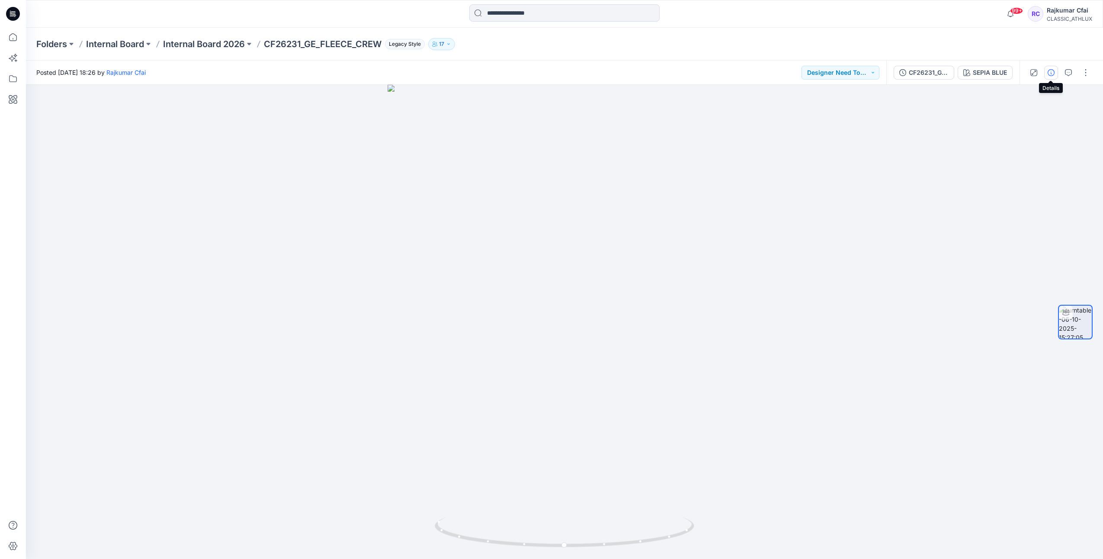
click at [1052, 72] on icon "button" at bounding box center [1050, 72] width 7 height 7
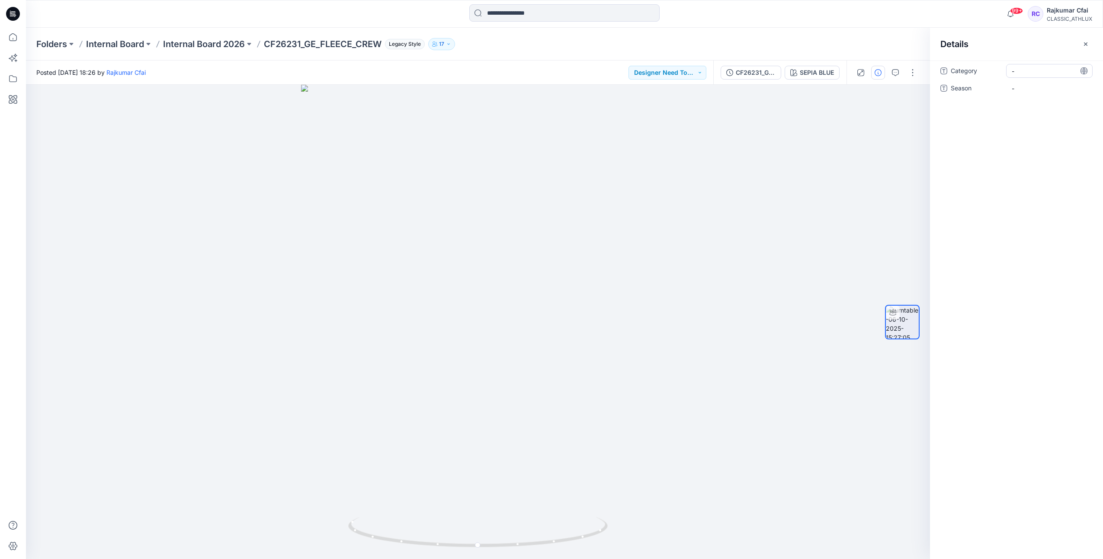
click at [1025, 74] on span "-" at bounding box center [1048, 71] width 75 height 9
type textarea "**"
click at [1024, 91] on span "-" at bounding box center [1048, 88] width 75 height 9
type textarea "******"
click at [16, 14] on icon at bounding box center [13, 14] width 14 height 14
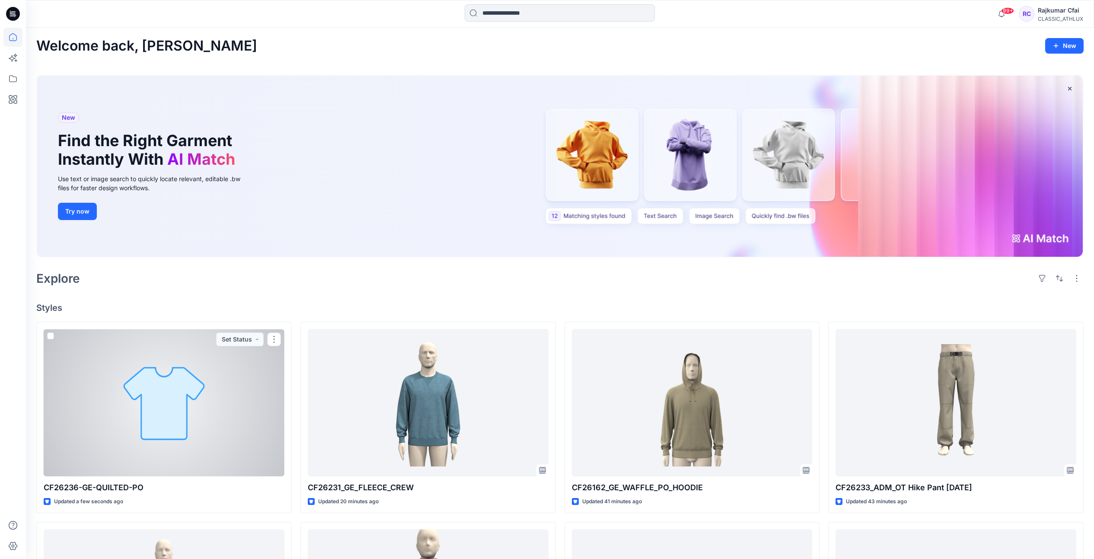
click at [211, 413] on div at bounding box center [164, 402] width 241 height 147
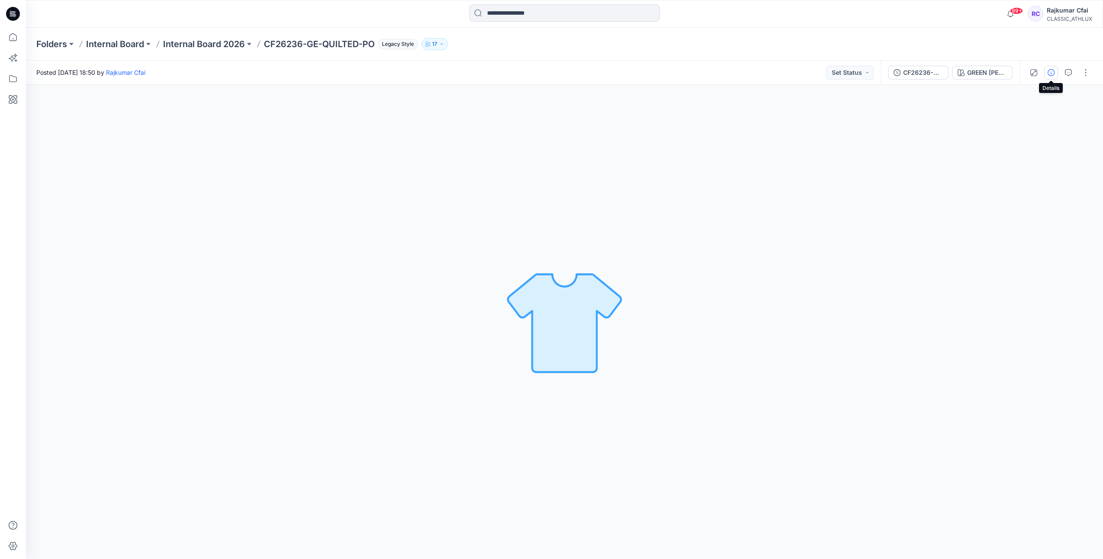
click at [1050, 74] on icon "button" at bounding box center [1050, 72] width 7 height 7
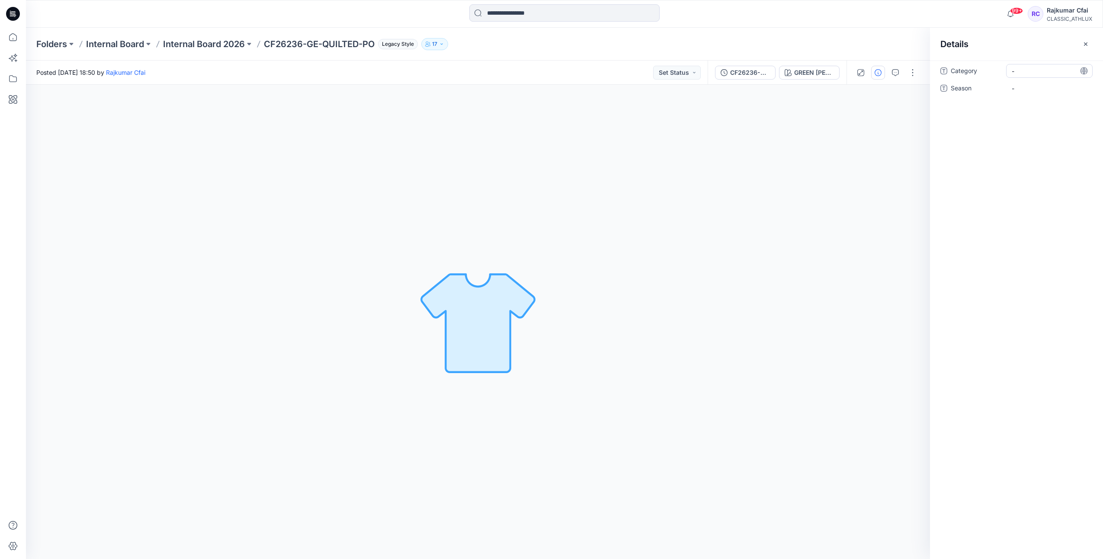
click at [1025, 70] on span "-" at bounding box center [1048, 71] width 75 height 9
type textarea "**"
click at [1032, 87] on span "-" at bounding box center [1048, 88] width 75 height 9
type textarea "*****"
click at [11, 16] on icon at bounding box center [13, 14] width 14 height 14
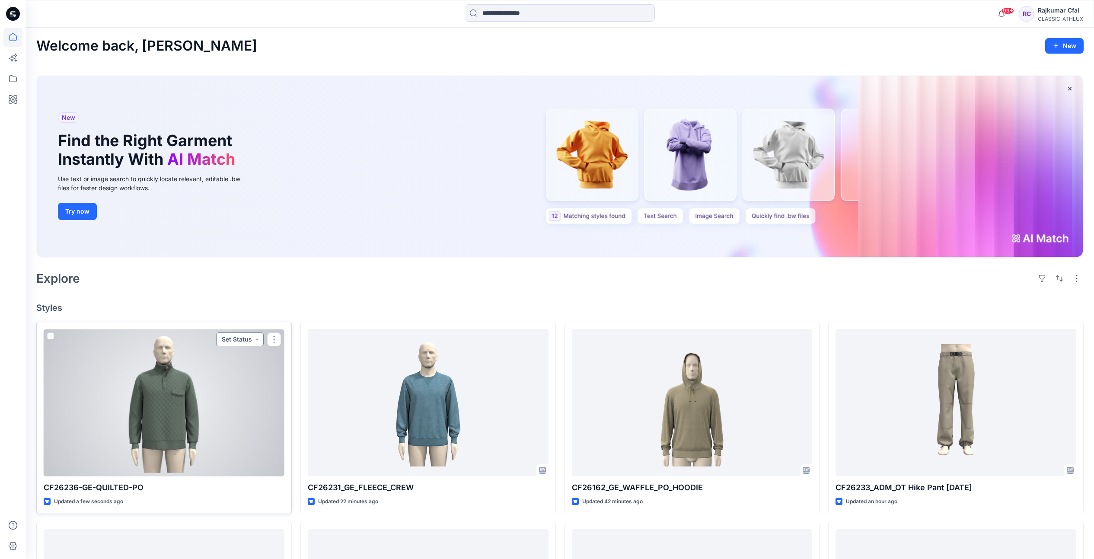
click at [257, 338] on button "Set Status" at bounding box center [240, 339] width 48 height 14
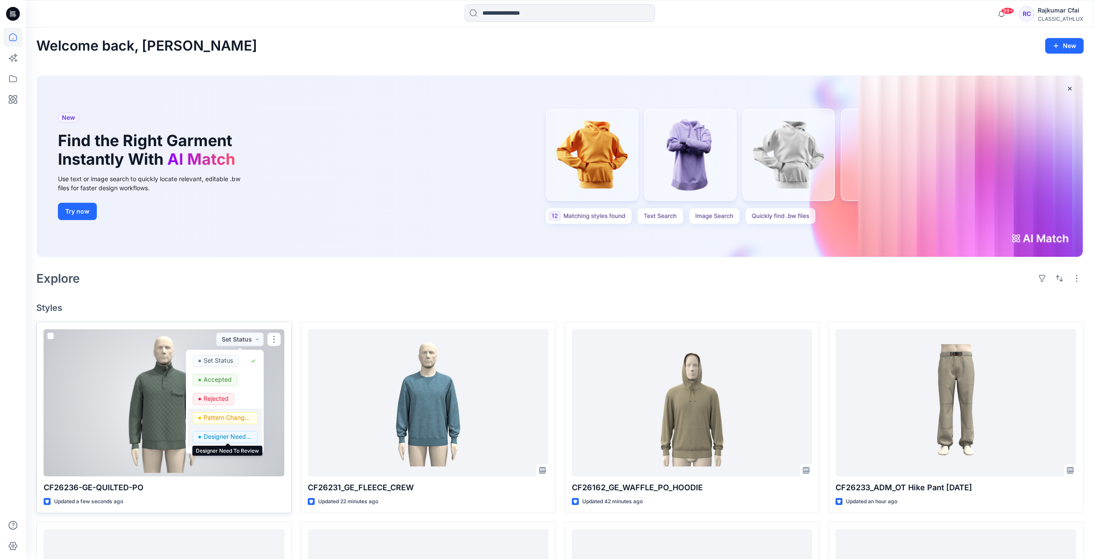
click at [226, 433] on p "Designer Need To Review" at bounding box center [228, 436] width 48 height 11
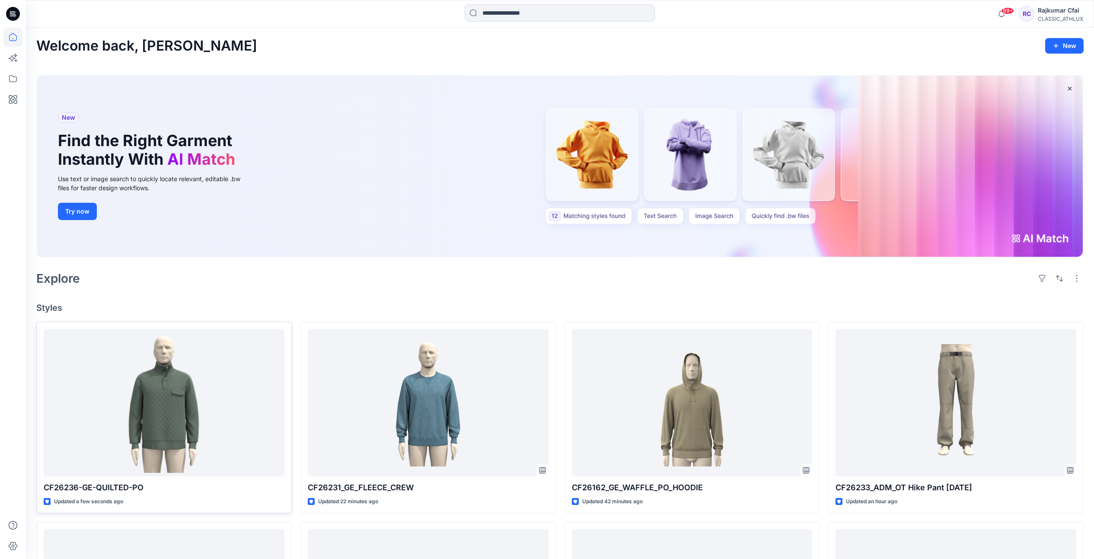
click at [332, 299] on div "Welcome back, Rajkumar New New Find the Right Garment Instantly With AI Match U…" at bounding box center [560, 492] width 1068 height 928
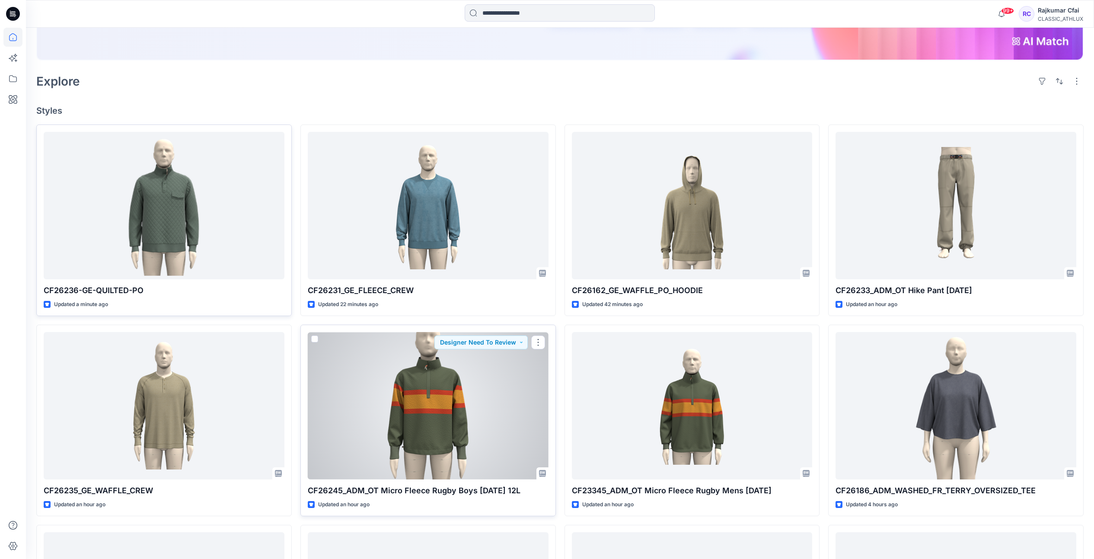
scroll to position [216, 0]
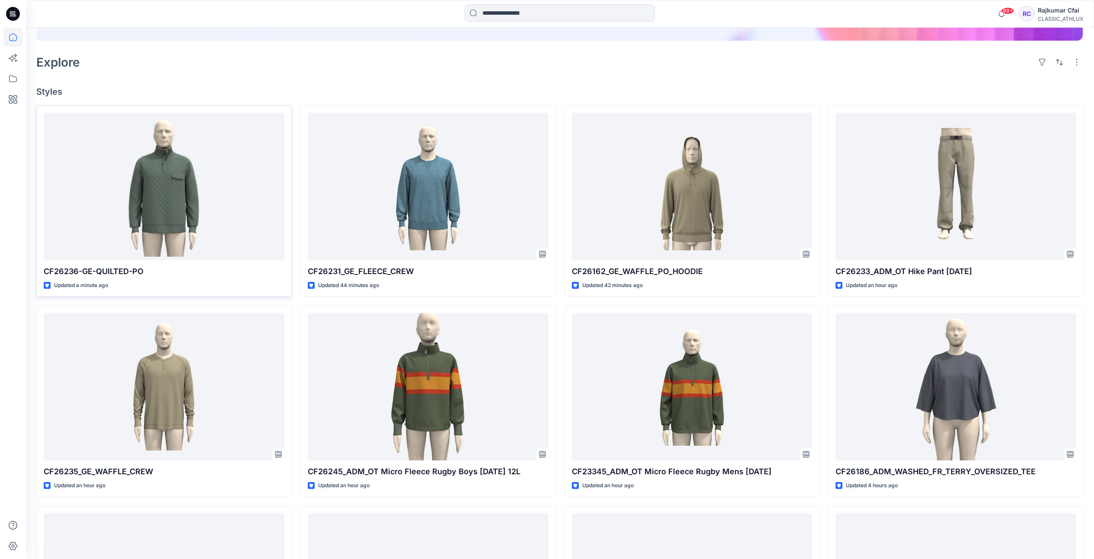
click at [390, 72] on div "Explore" at bounding box center [560, 62] width 1048 height 21
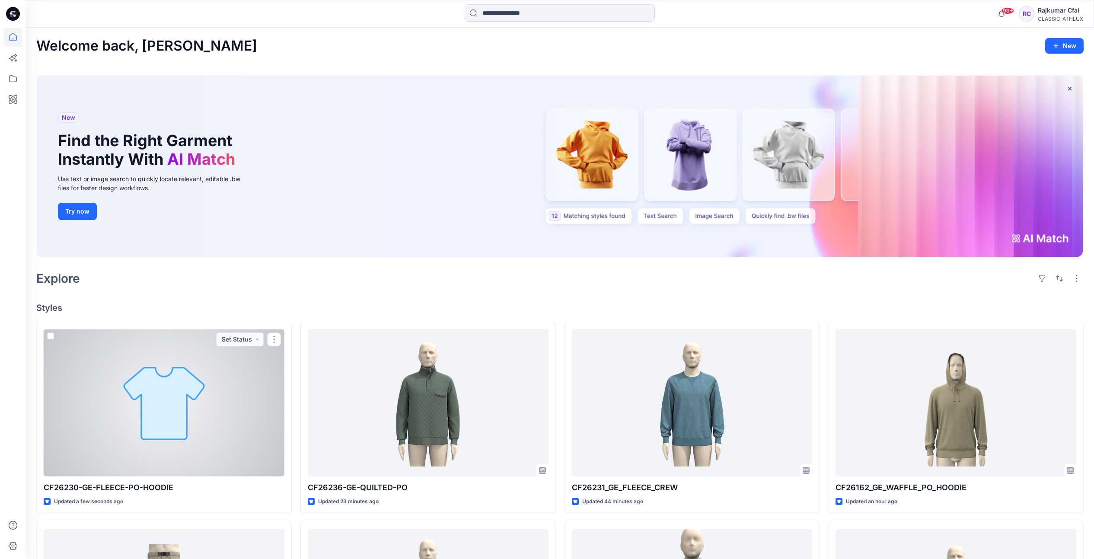
click at [190, 438] on div at bounding box center [164, 402] width 241 height 147
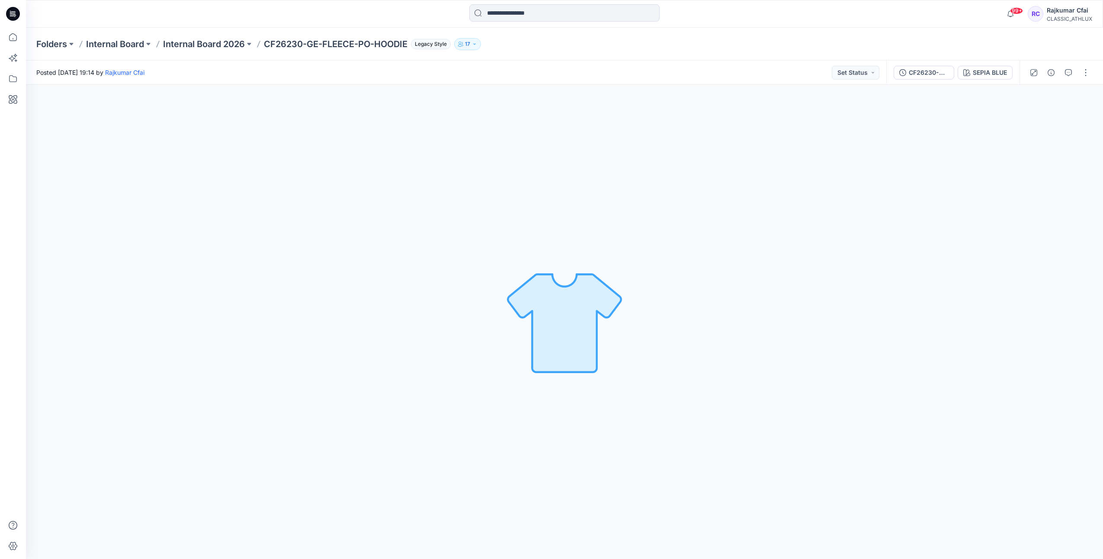
click at [12, 10] on icon at bounding box center [13, 14] width 14 height 14
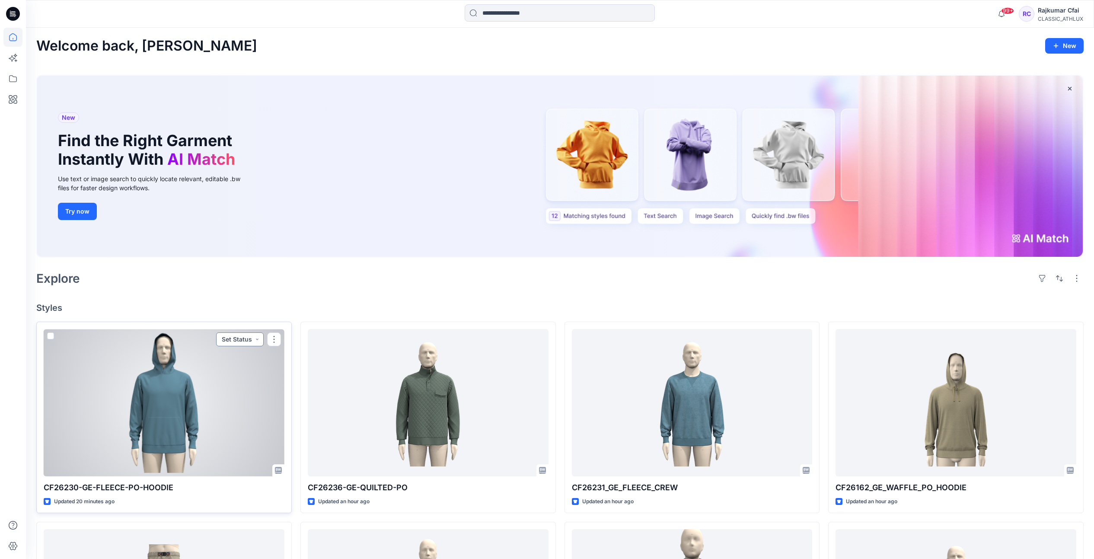
click at [259, 341] on button "Set Status" at bounding box center [240, 339] width 48 height 14
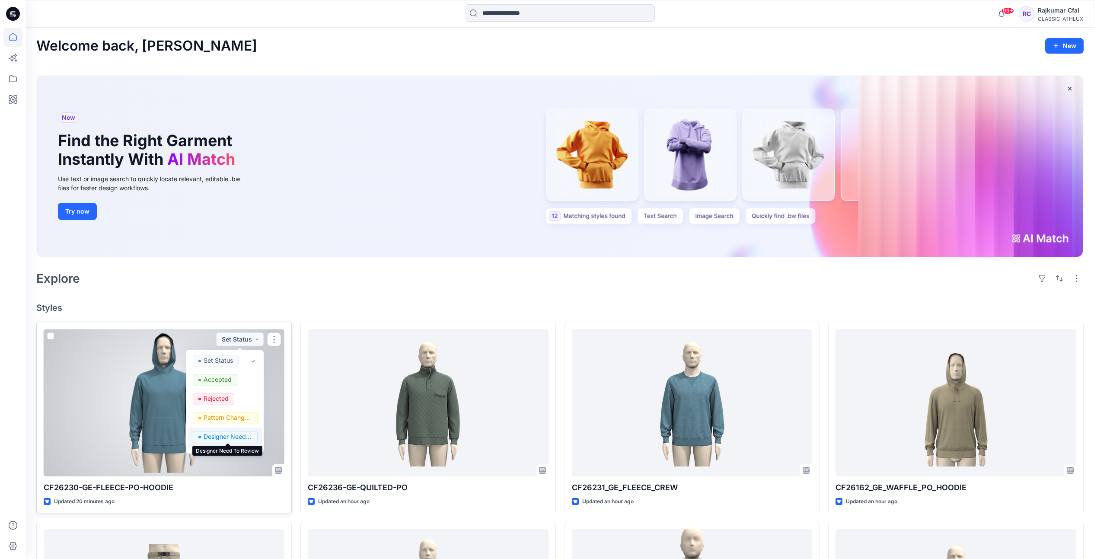
click at [218, 438] on p "Designer Need To Review" at bounding box center [228, 436] width 48 height 11
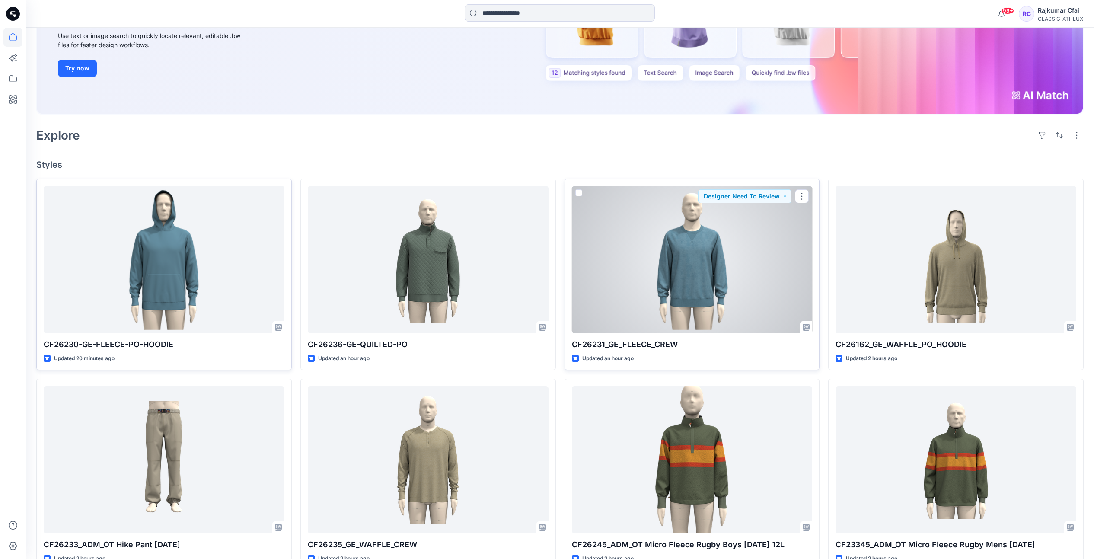
scroll to position [162, 0]
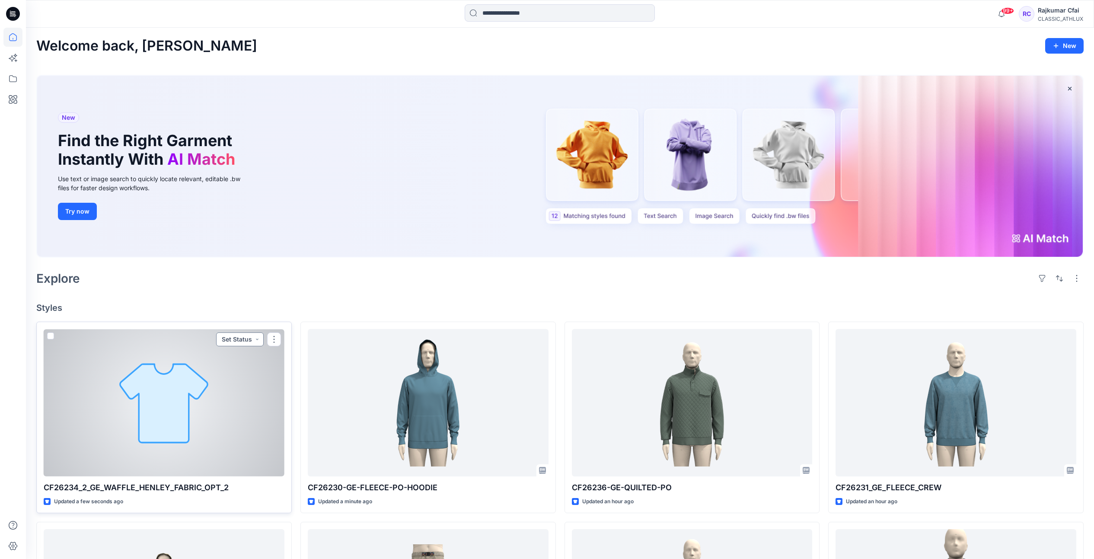
click at [256, 339] on button "Set Status" at bounding box center [240, 339] width 48 height 14
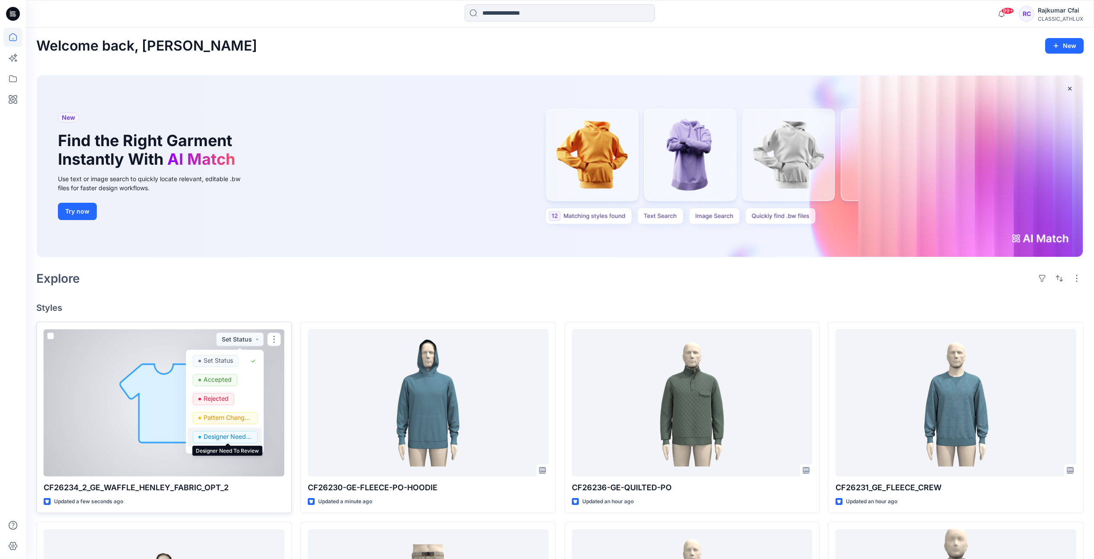
click at [218, 435] on p "Designer Need To Review" at bounding box center [228, 436] width 48 height 11
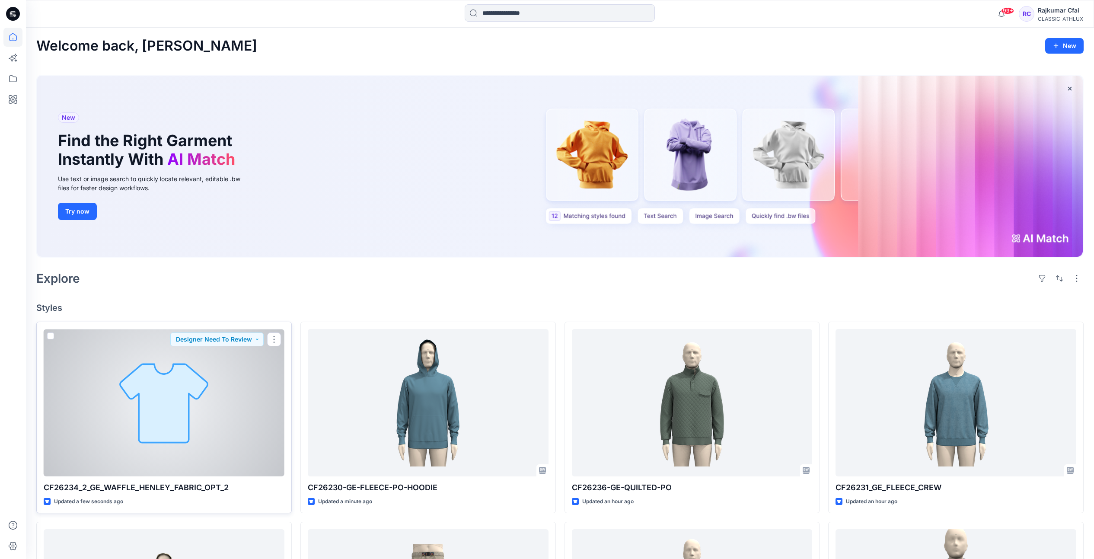
click at [218, 428] on div at bounding box center [164, 402] width 241 height 147
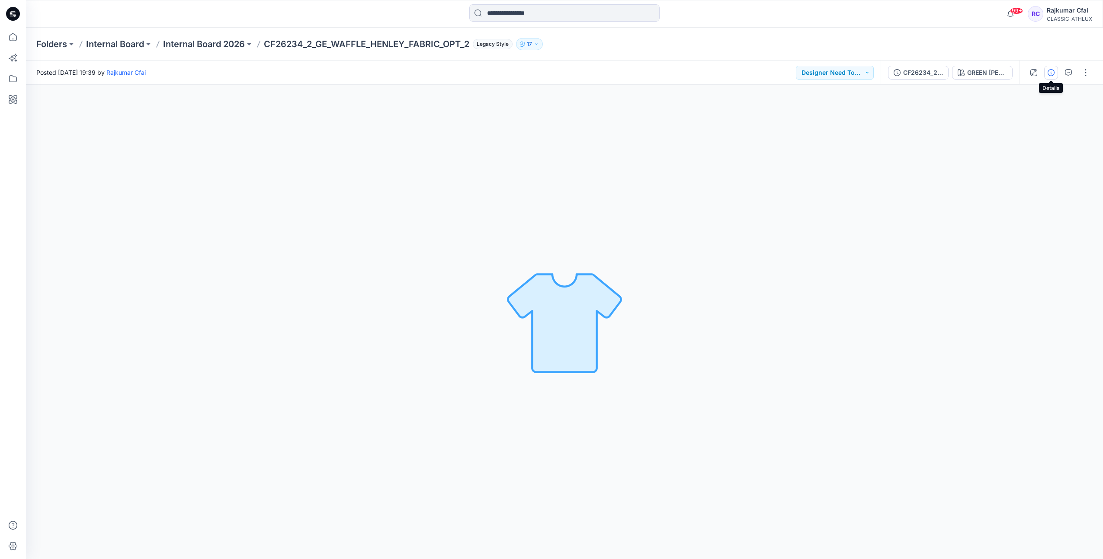
click at [1051, 70] on icon "button" at bounding box center [1050, 72] width 7 height 7
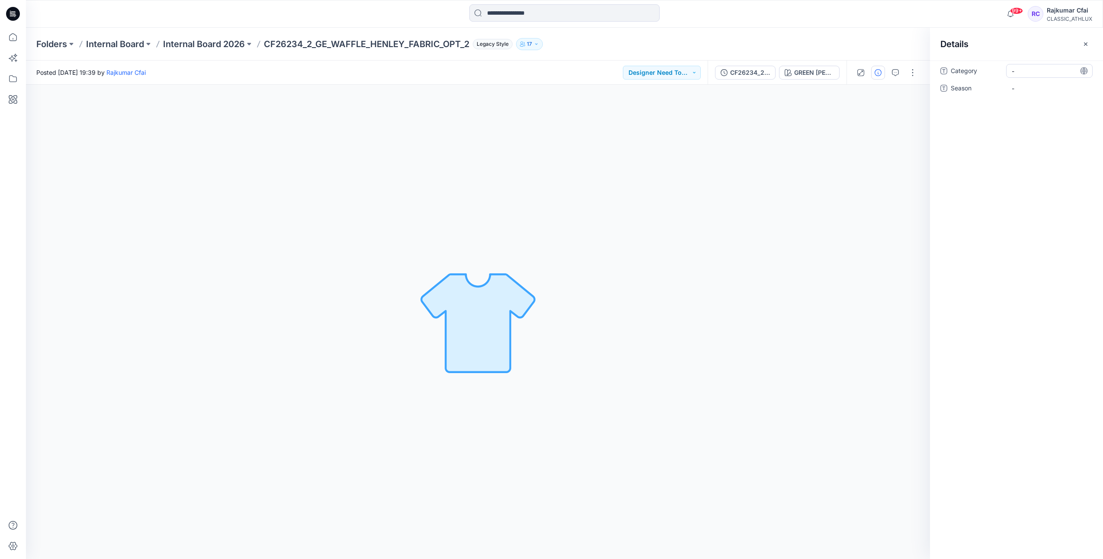
click at [1030, 70] on span "-" at bounding box center [1048, 71] width 75 height 9
type textarea "**"
click at [1033, 89] on span "-" at bounding box center [1048, 88] width 75 height 9
type textarea "*****"
click at [8, 16] on icon at bounding box center [13, 14] width 14 height 14
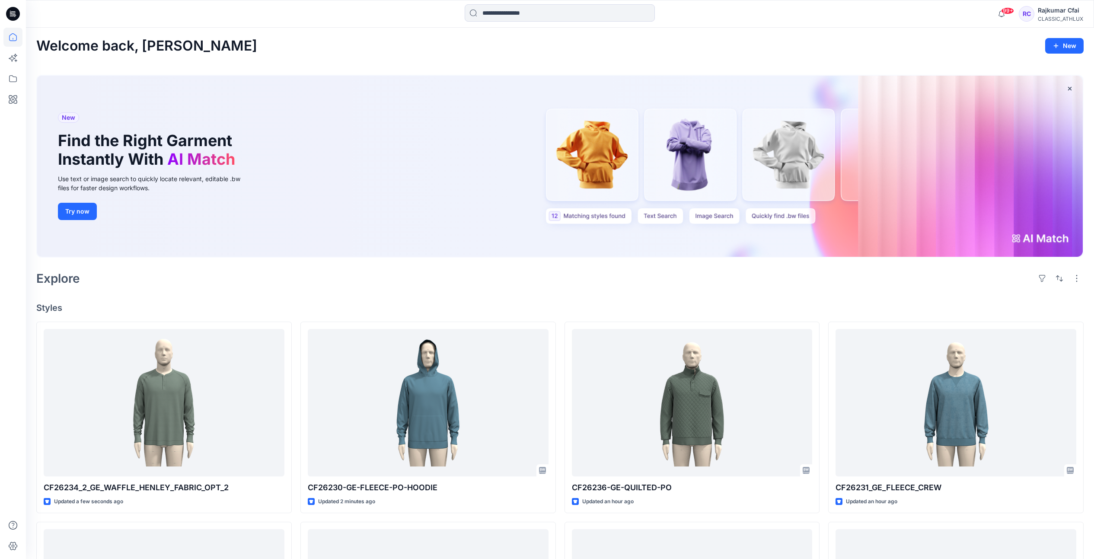
click at [374, 294] on div "Welcome back, Rajkumar New New Find the Right Garment Instantly With AI Match U…" at bounding box center [560, 492] width 1068 height 928
